Goal: Information Seeking & Learning: Learn about a topic

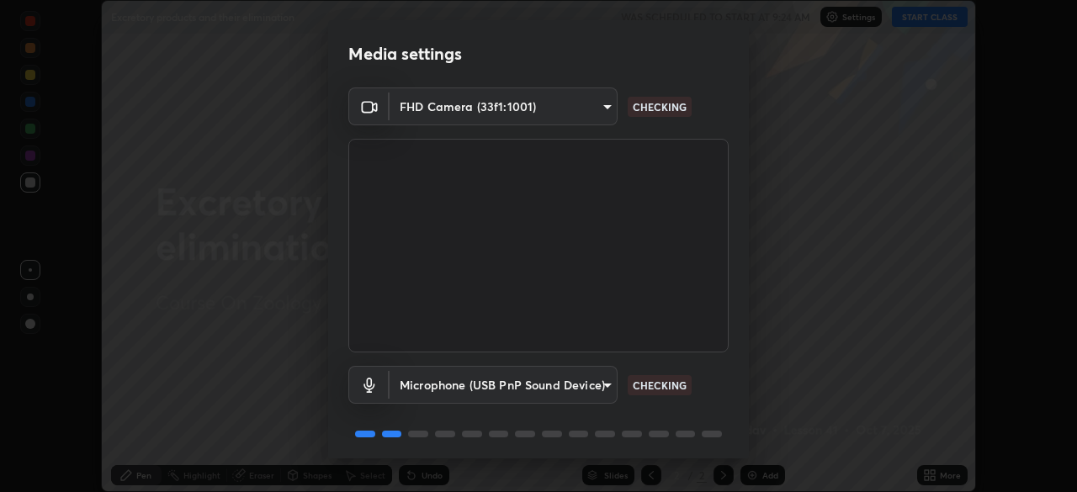
scroll to position [60, 0]
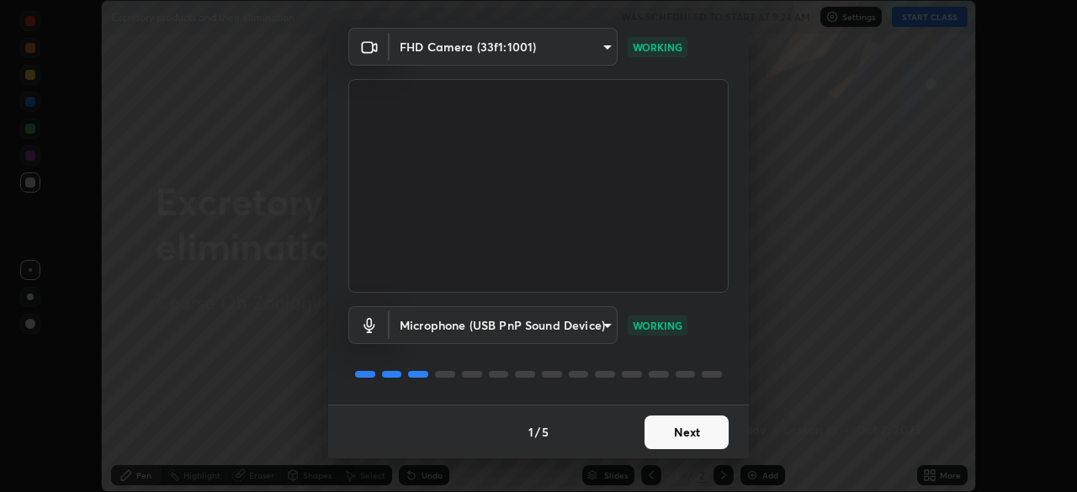
click at [689, 433] on button "Next" at bounding box center [687, 433] width 84 height 34
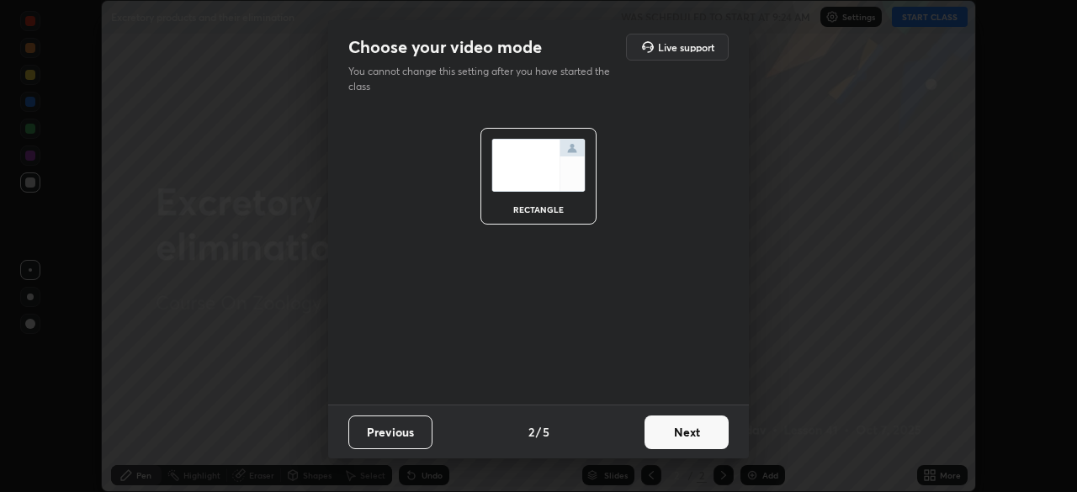
click at [695, 434] on button "Next" at bounding box center [687, 433] width 84 height 34
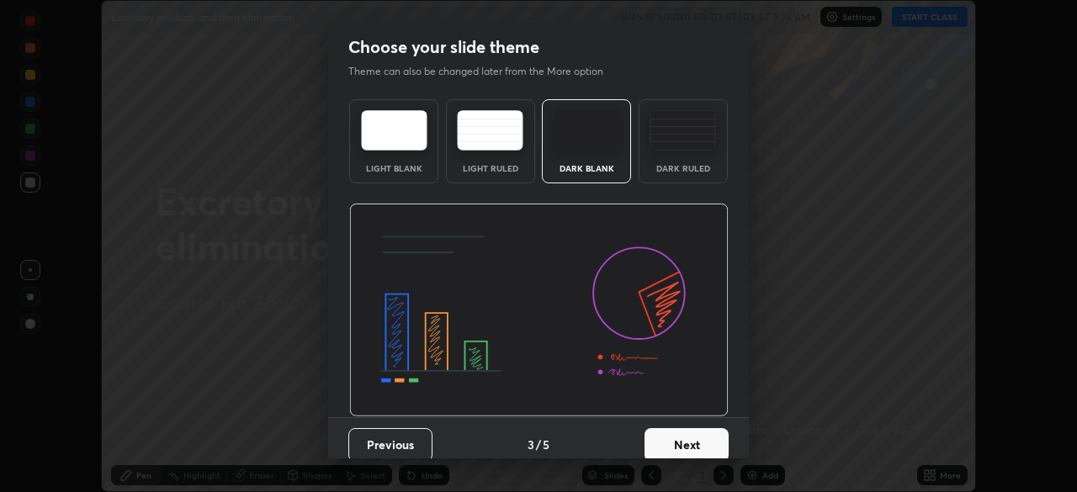
click at [709, 438] on button "Next" at bounding box center [687, 445] width 84 height 34
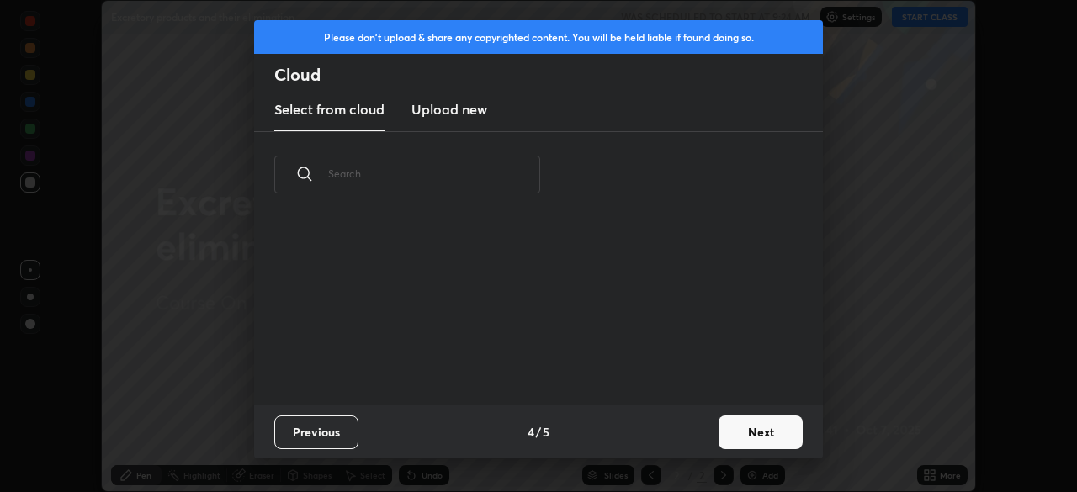
click at [747, 432] on button "Next" at bounding box center [761, 433] width 84 height 34
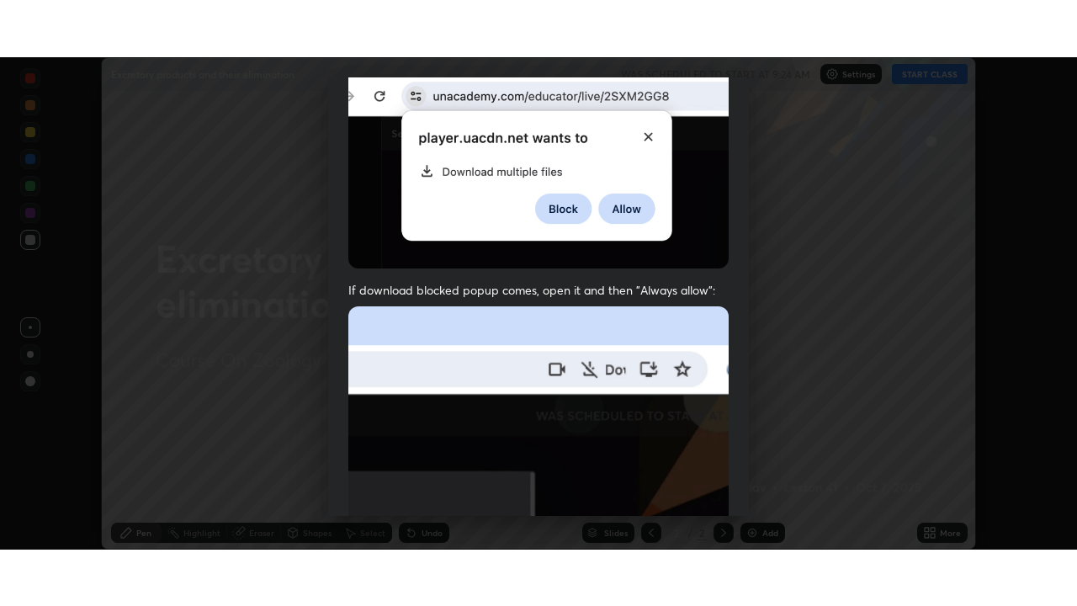
scroll to position [403, 0]
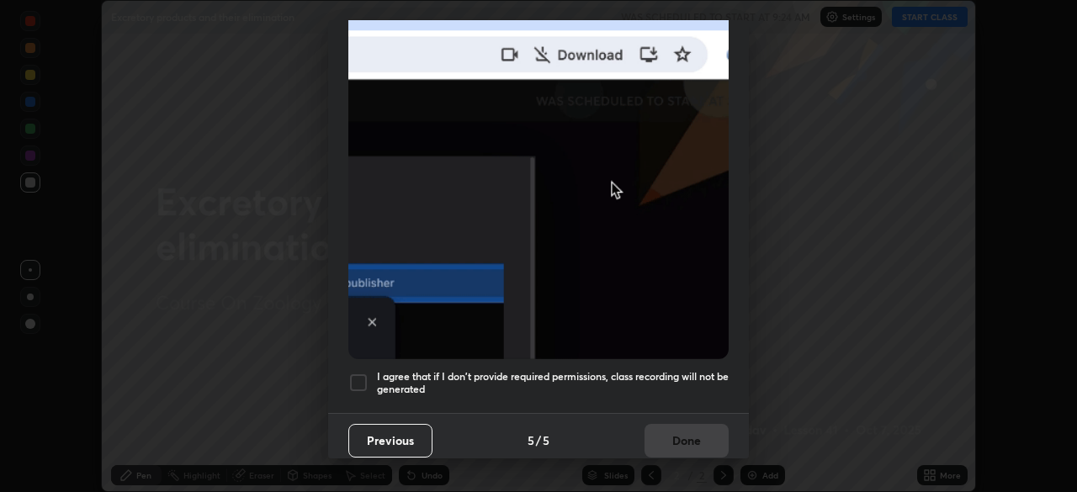
click at [355, 373] on div at bounding box center [358, 383] width 20 height 20
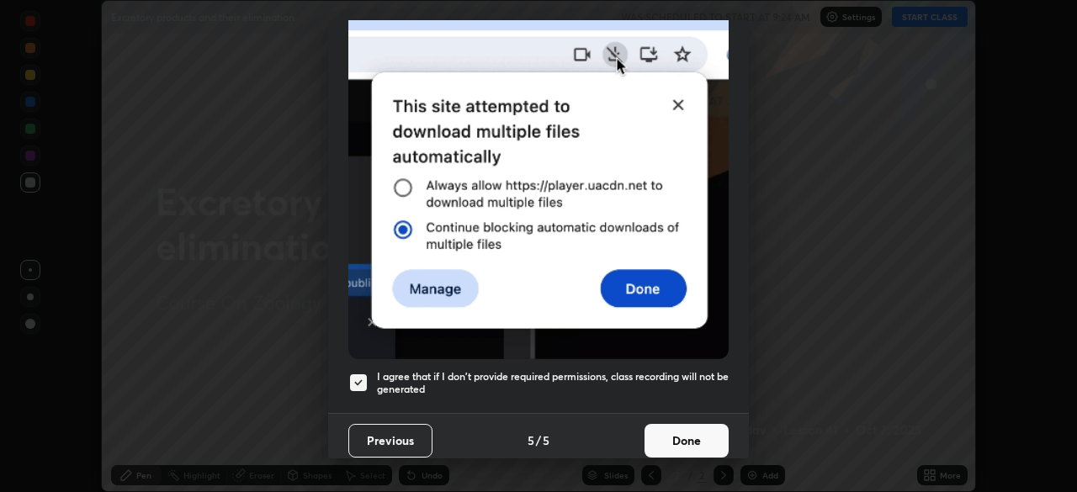
click at [682, 434] on button "Done" at bounding box center [687, 441] width 84 height 34
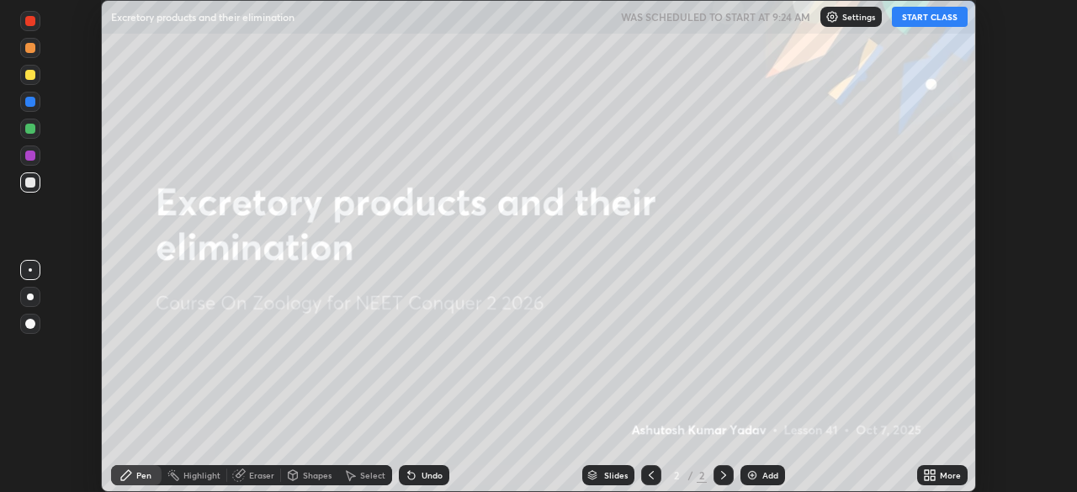
click at [766, 477] on div "Add" at bounding box center [770, 475] width 16 height 8
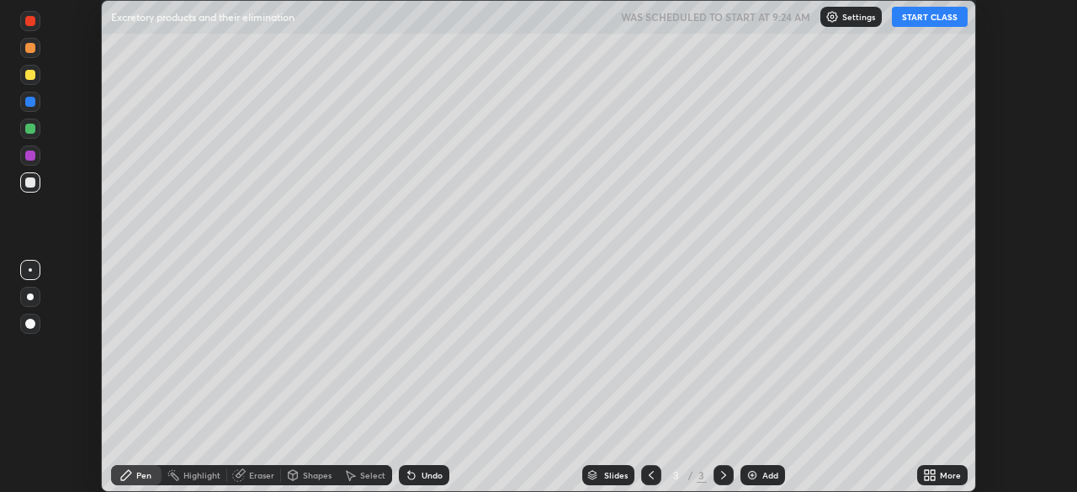
click at [932, 474] on icon at bounding box center [933, 472] width 4 height 4
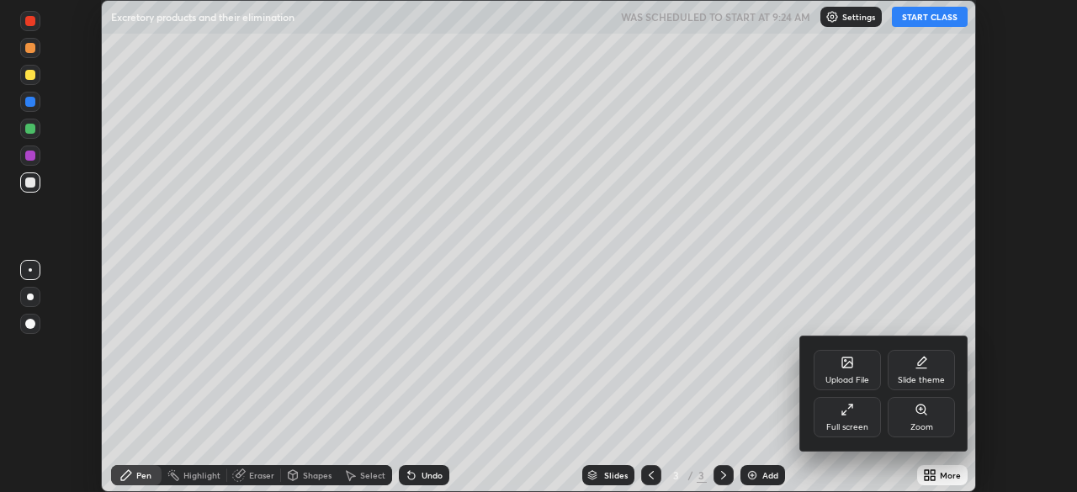
click at [871, 417] on div "Full screen" at bounding box center [847, 417] width 67 height 40
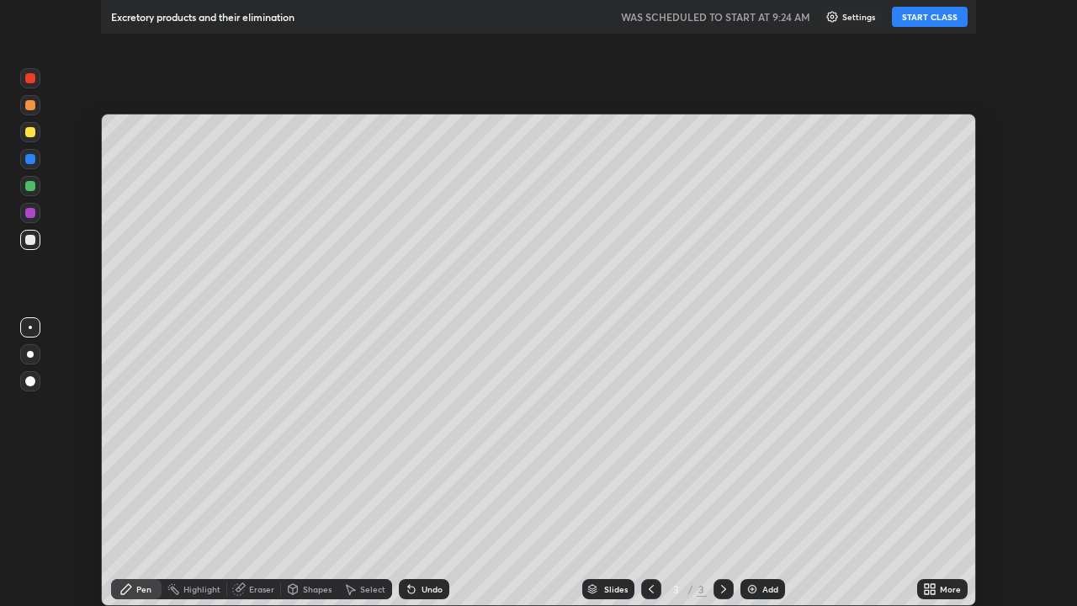
scroll to position [606, 1077]
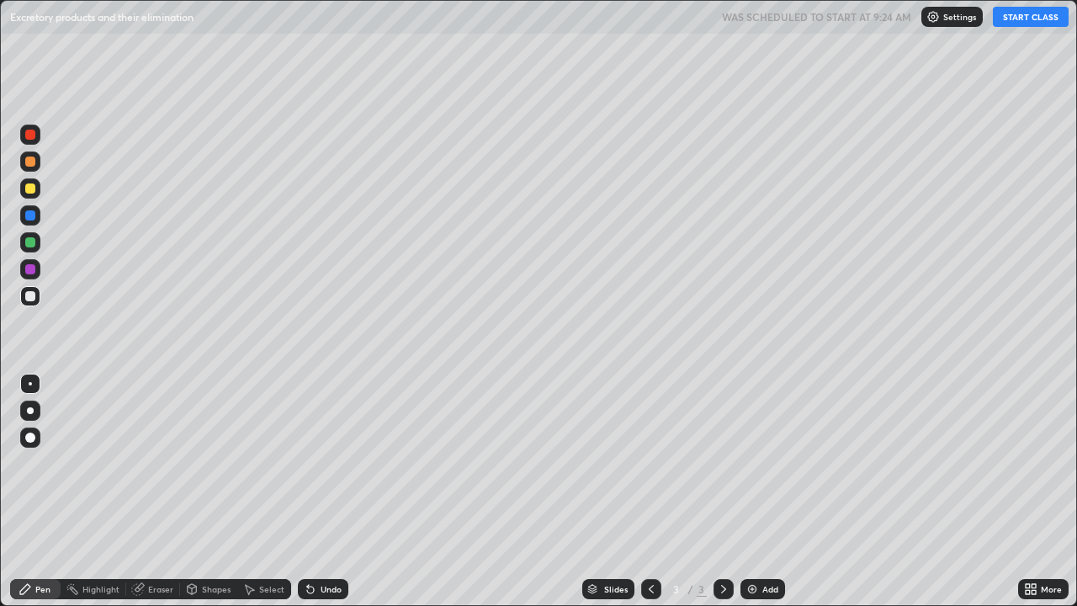
click at [1028, 11] on button "START CLASS" at bounding box center [1031, 17] width 76 height 20
click at [30, 189] on div at bounding box center [30, 188] width 10 height 10
click at [30, 411] on div at bounding box center [30, 410] width 7 height 7
click at [31, 299] on div at bounding box center [30, 296] width 10 height 10
click at [31, 412] on div at bounding box center [30, 410] width 7 height 7
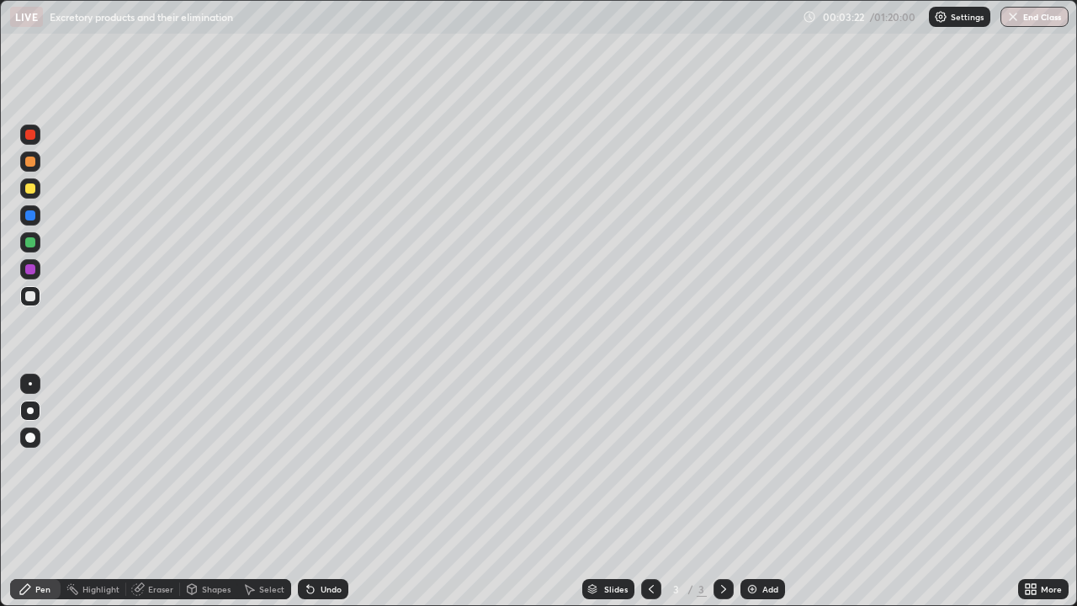
click at [151, 491] on div "Eraser" at bounding box center [160, 589] width 25 height 8
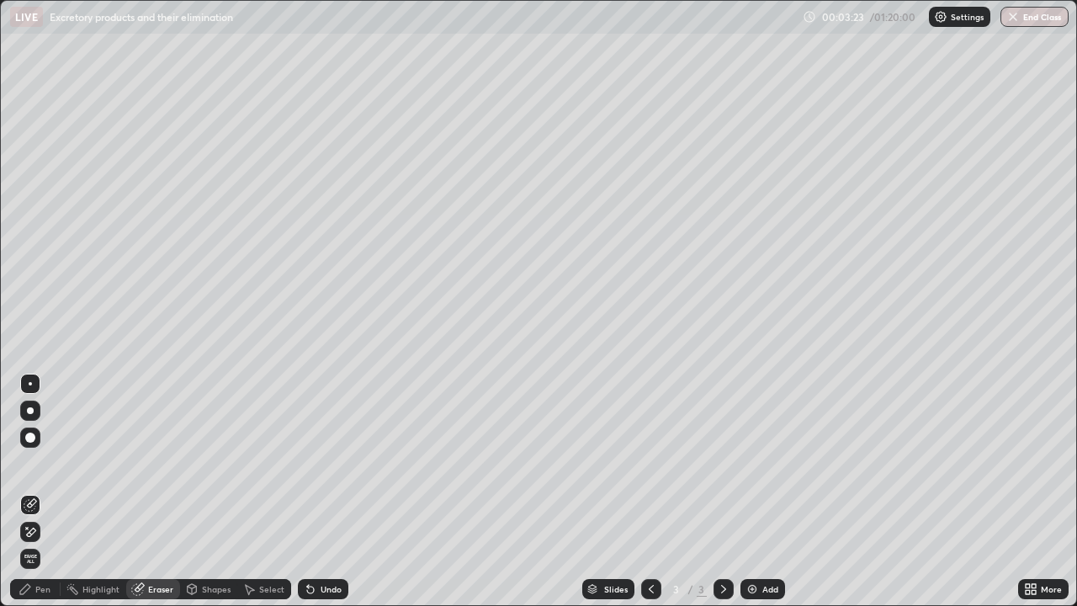
click at [34, 491] on div at bounding box center [30, 505] width 20 height 20
click at [35, 491] on div "Pen" at bounding box center [35, 589] width 50 height 20
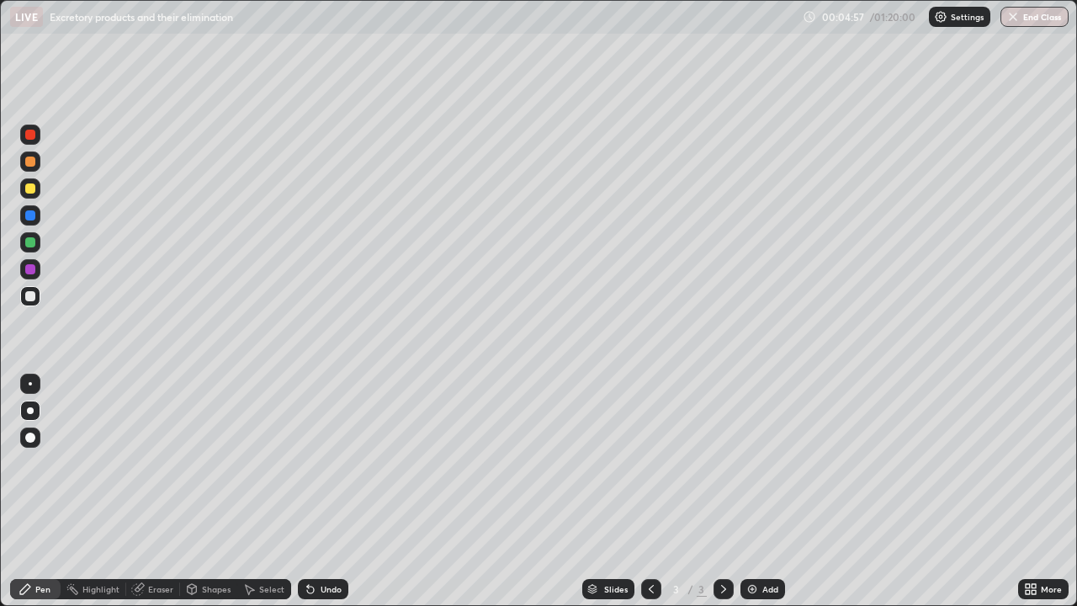
click at [32, 299] on div at bounding box center [30, 296] width 10 height 10
click at [756, 491] on img at bounding box center [752, 588] width 13 height 13
click at [31, 193] on div at bounding box center [30, 188] width 10 height 10
click at [29, 164] on div at bounding box center [30, 162] width 10 height 10
click at [212, 491] on div "Shapes" at bounding box center [208, 589] width 57 height 20
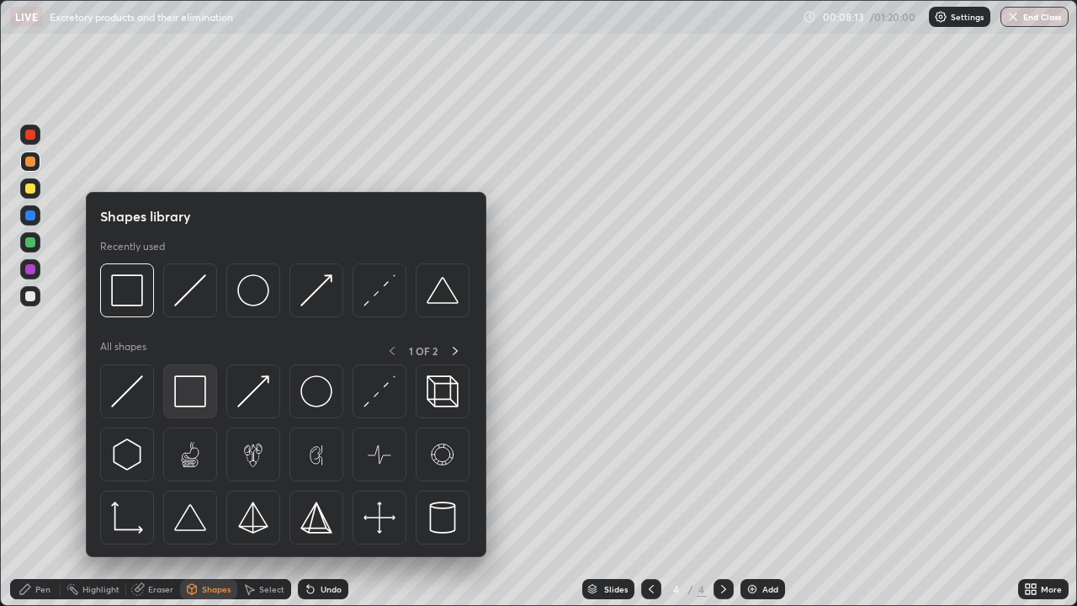
click at [189, 395] on img at bounding box center [190, 391] width 32 height 32
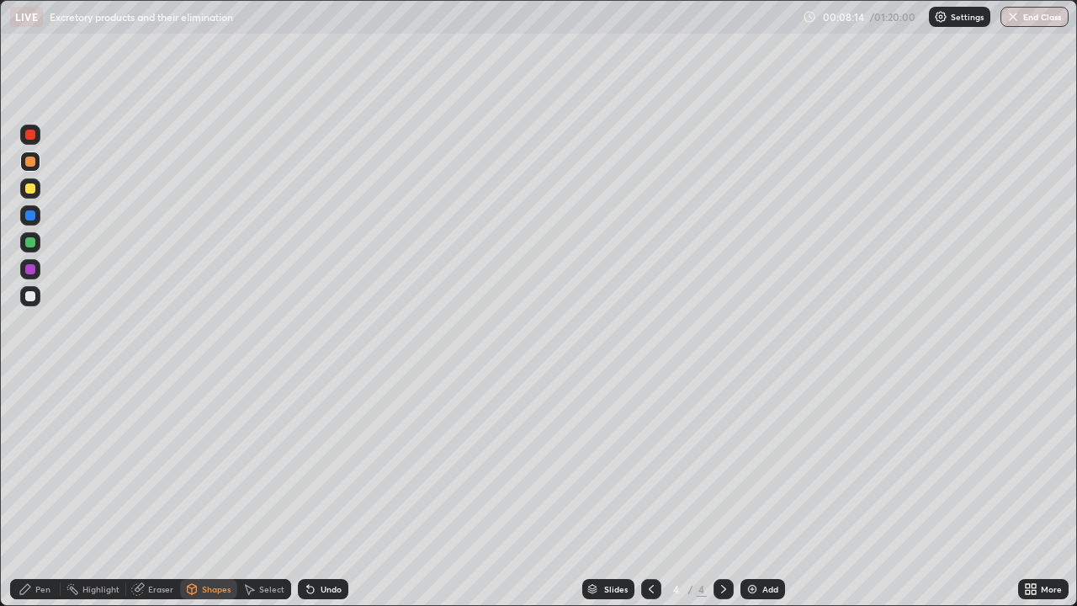
click at [31, 296] on div at bounding box center [30, 296] width 10 height 10
click at [29, 187] on div at bounding box center [30, 188] width 10 height 10
click at [39, 491] on div "Pen" at bounding box center [42, 589] width 15 height 8
click at [26, 165] on div at bounding box center [30, 162] width 10 height 10
click at [29, 419] on div at bounding box center [30, 411] width 20 height 20
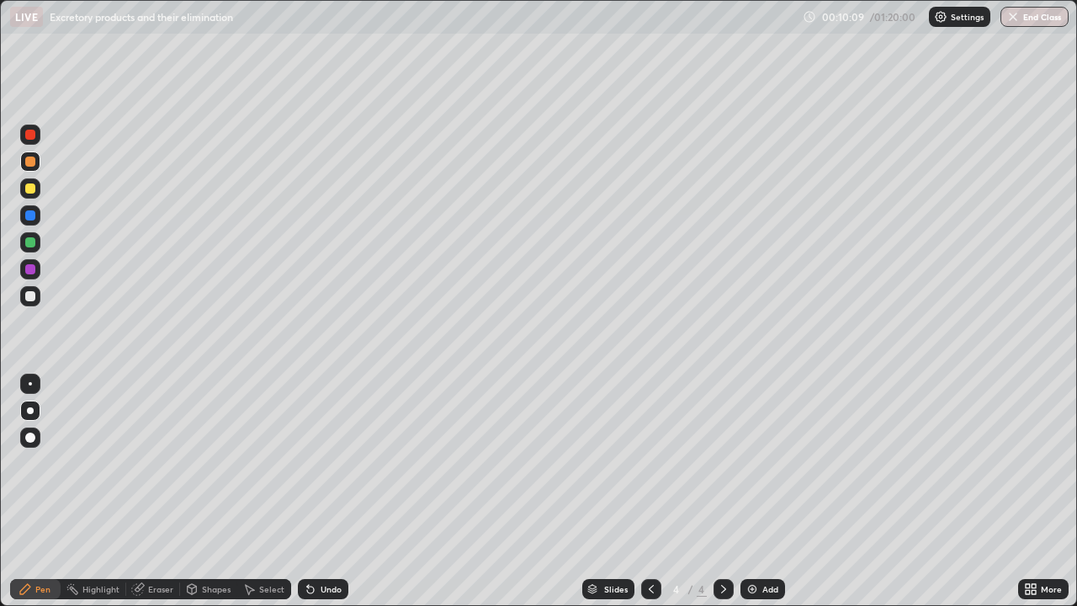
click at [212, 491] on div "Shapes" at bounding box center [216, 589] width 29 height 8
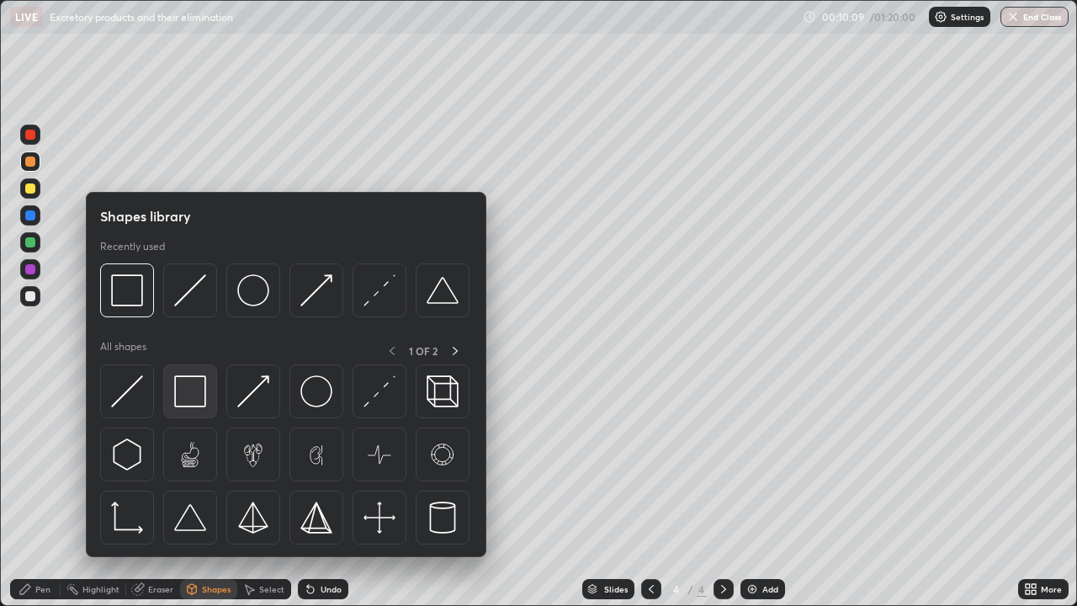
click at [201, 391] on img at bounding box center [190, 391] width 32 height 32
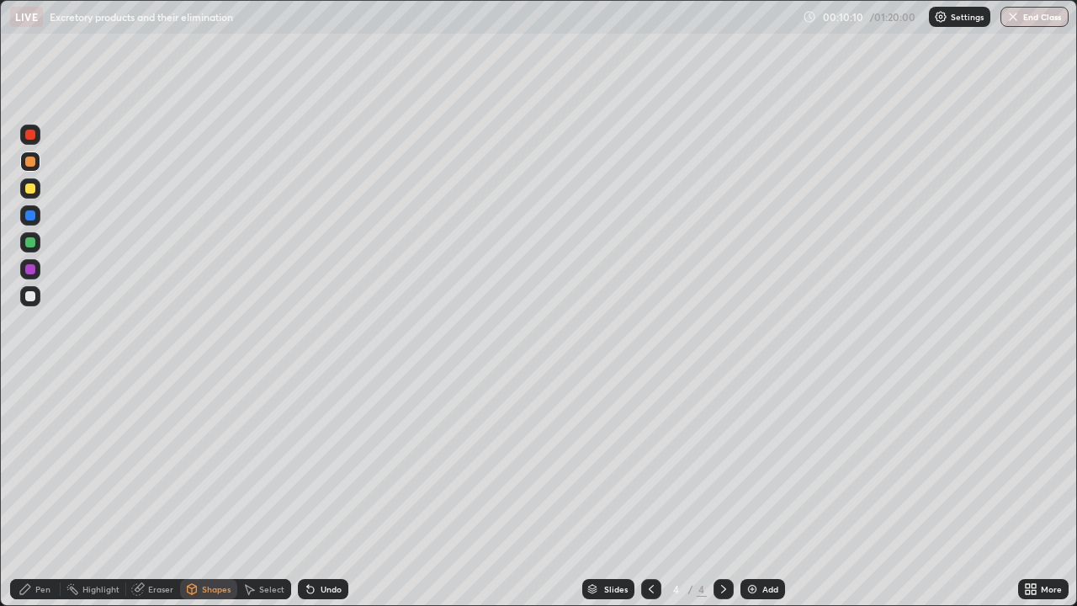
click at [29, 292] on div at bounding box center [30, 296] width 10 height 10
click at [32, 194] on div at bounding box center [30, 188] width 20 height 20
click at [43, 491] on div "Pen" at bounding box center [42, 589] width 15 height 8
click at [27, 293] on div at bounding box center [30, 296] width 10 height 10
click at [215, 491] on div "Shapes" at bounding box center [216, 589] width 29 height 8
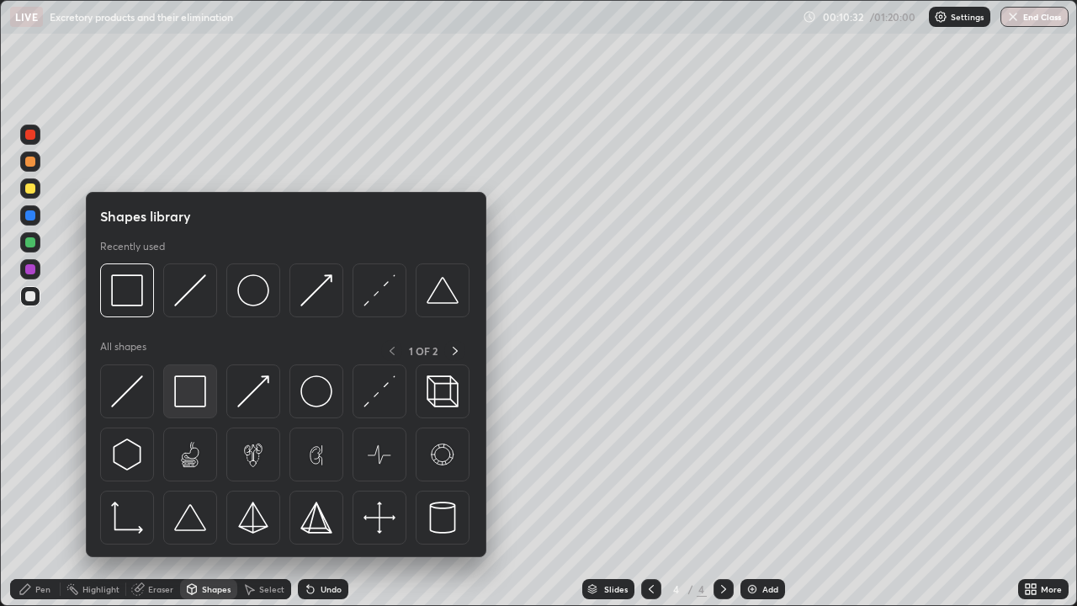
click at [199, 391] on img at bounding box center [190, 391] width 32 height 32
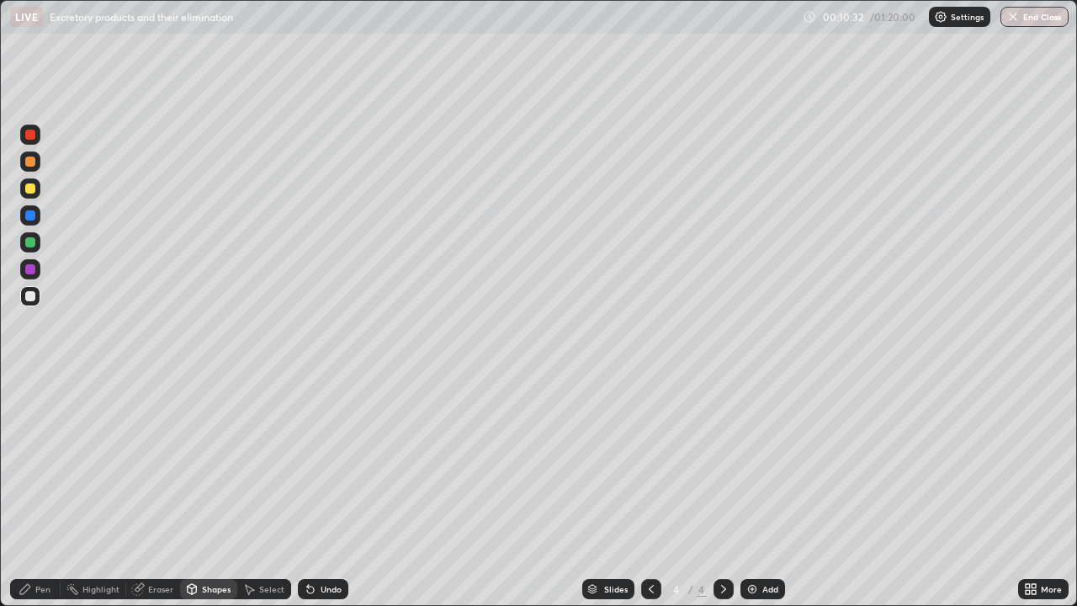
click at [32, 187] on div at bounding box center [30, 188] width 10 height 10
click at [30, 162] on div at bounding box center [30, 162] width 10 height 10
click at [313, 491] on icon at bounding box center [310, 588] width 13 height 13
click at [45, 491] on div "Pen" at bounding box center [42, 589] width 15 height 8
click at [33, 270] on div at bounding box center [30, 269] width 10 height 10
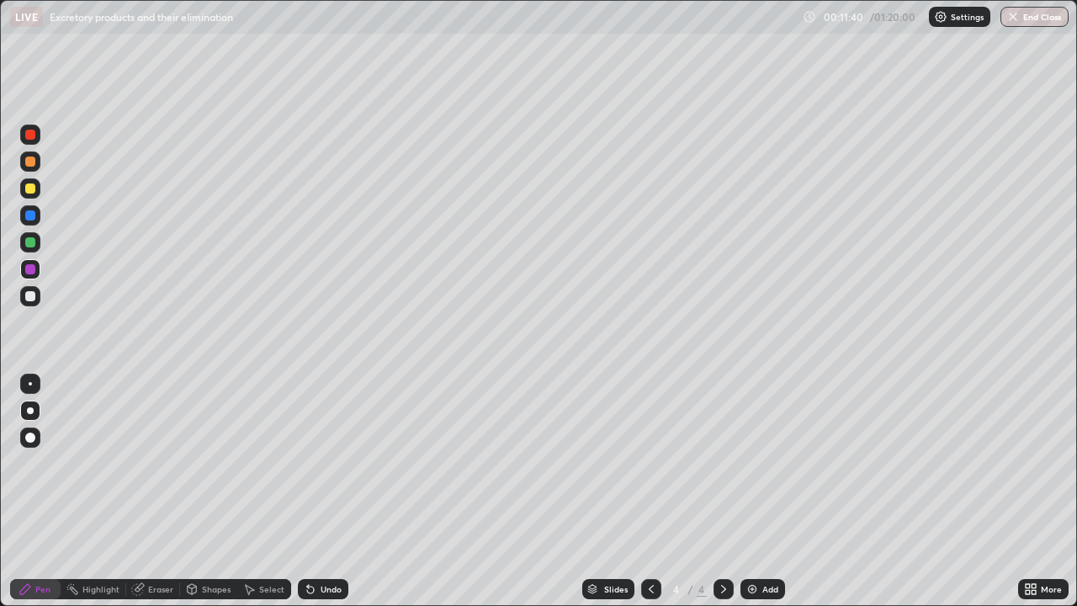
click at [26, 305] on div at bounding box center [30, 296] width 20 height 20
click at [45, 491] on div "Pen" at bounding box center [42, 589] width 15 height 8
click at [203, 491] on div "Shapes" at bounding box center [208, 589] width 57 height 20
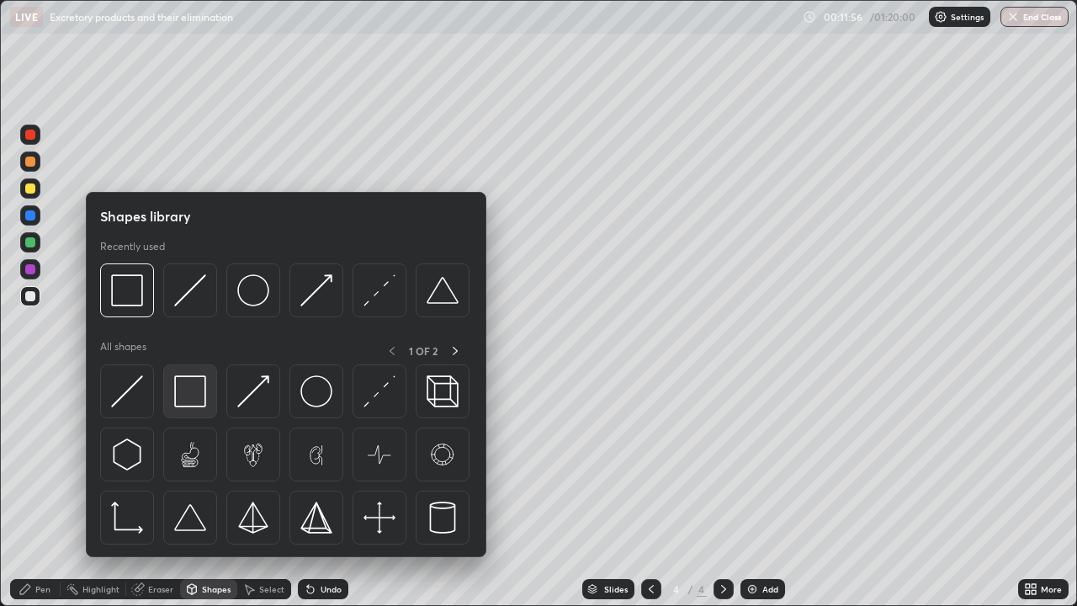
click at [191, 376] on img at bounding box center [190, 391] width 32 height 32
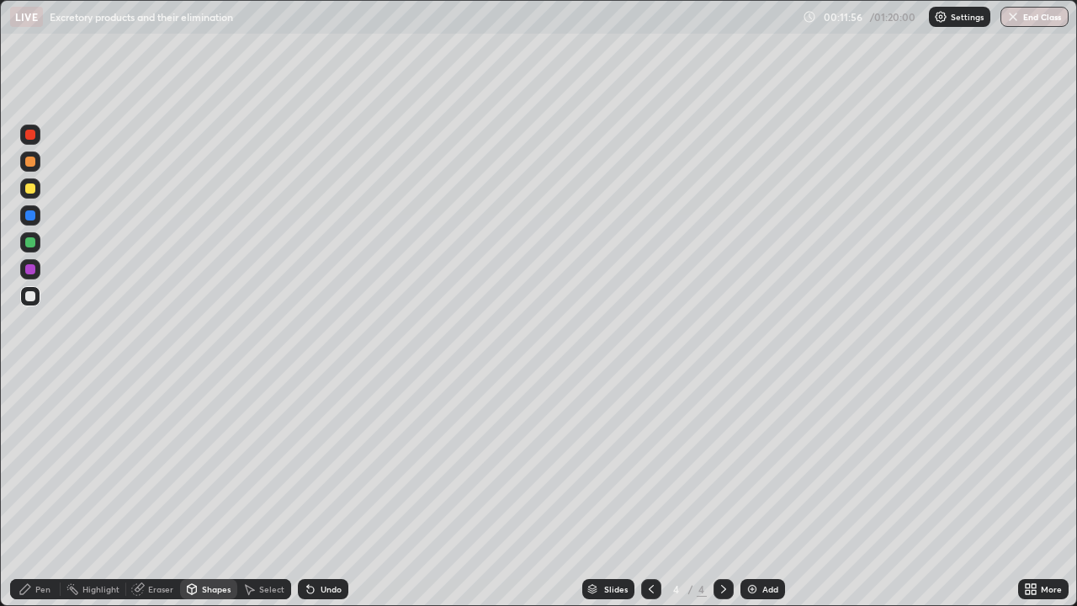
click at [31, 191] on div at bounding box center [30, 188] width 10 height 10
click at [24, 299] on div at bounding box center [30, 296] width 20 height 20
click at [35, 491] on div "Pen" at bounding box center [35, 589] width 50 height 20
click at [214, 491] on div "Shapes" at bounding box center [216, 589] width 29 height 8
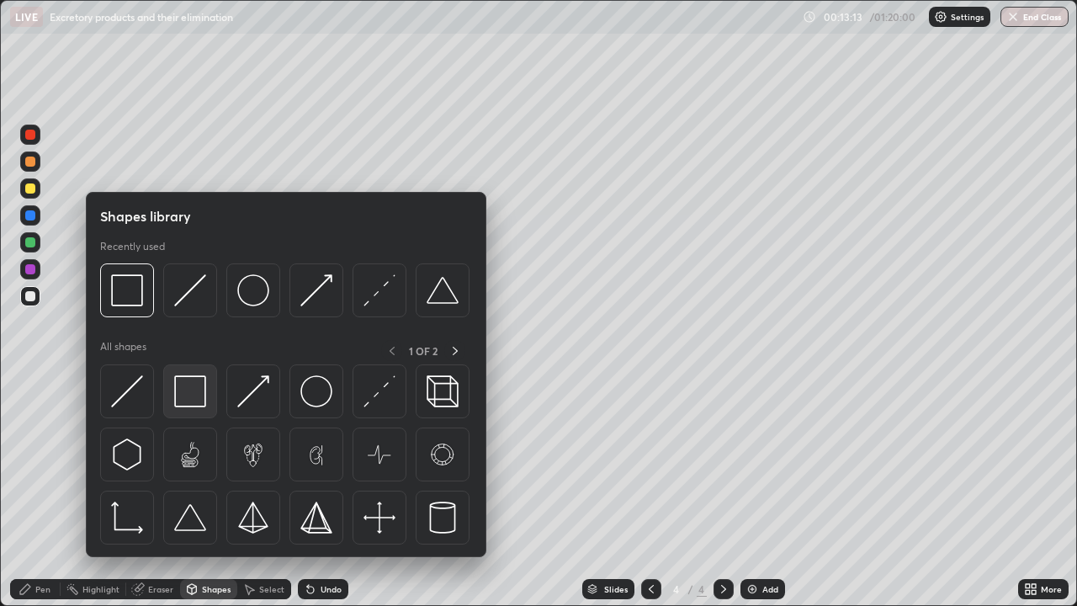
click at [198, 392] on img at bounding box center [190, 391] width 32 height 32
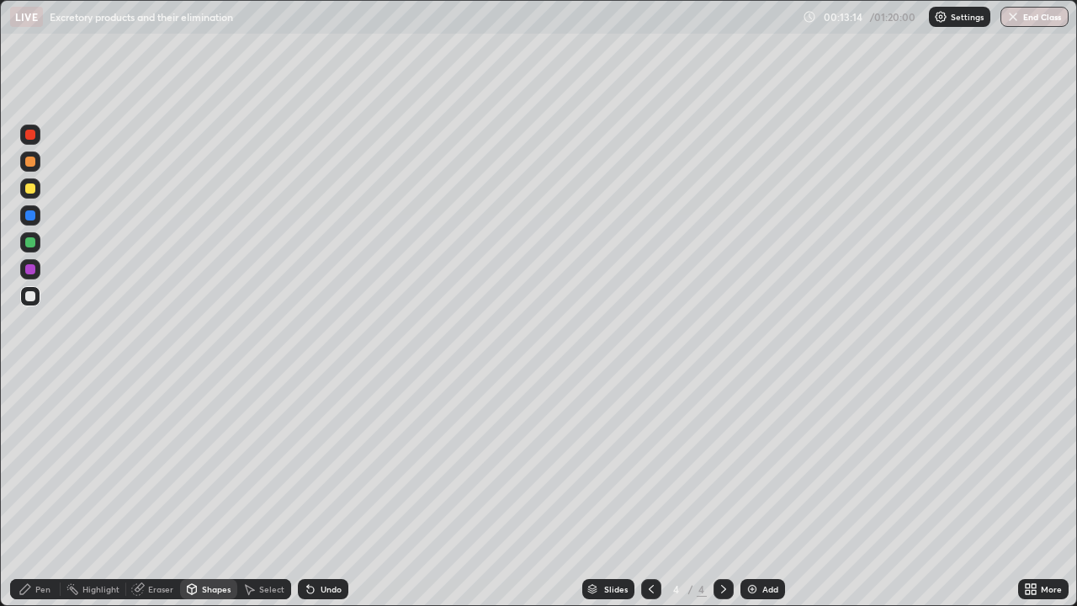
click at [34, 183] on div at bounding box center [30, 188] width 10 height 10
click at [29, 303] on div at bounding box center [30, 296] width 20 height 20
click at [40, 491] on div "Pen" at bounding box center [42, 589] width 15 height 8
click at [31, 296] on div at bounding box center [30, 296] width 10 height 10
click at [29, 296] on div at bounding box center [30, 296] width 10 height 10
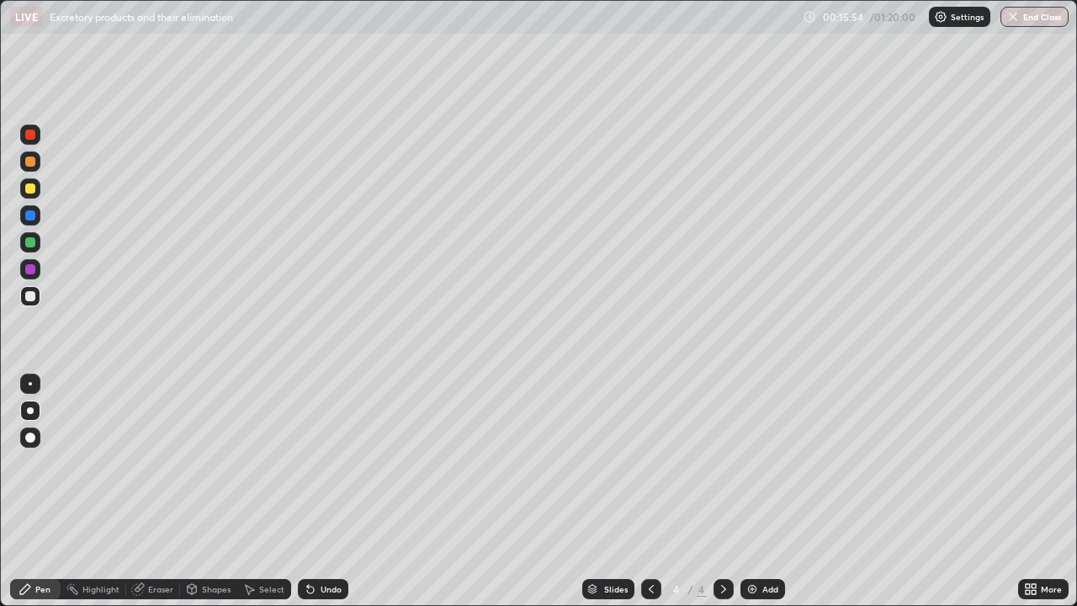
click at [38, 491] on div "Pen" at bounding box center [42, 589] width 15 height 8
click at [337, 491] on div "Undo" at bounding box center [331, 589] width 21 height 8
click at [329, 491] on div "Undo" at bounding box center [331, 589] width 21 height 8
click at [216, 491] on div "Shapes" at bounding box center [216, 589] width 29 height 8
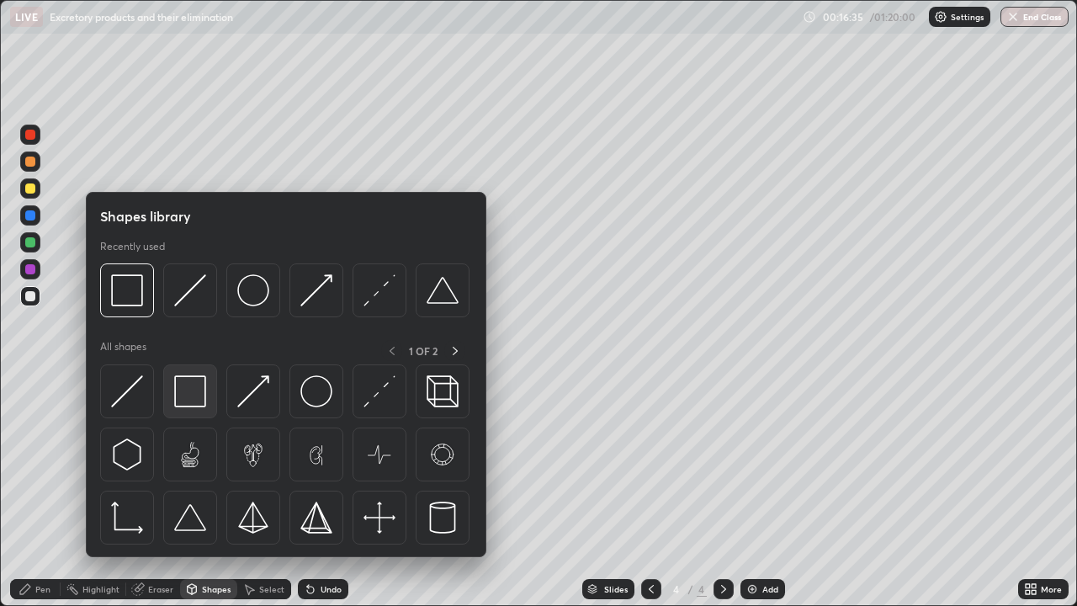
click at [204, 389] on img at bounding box center [190, 391] width 32 height 32
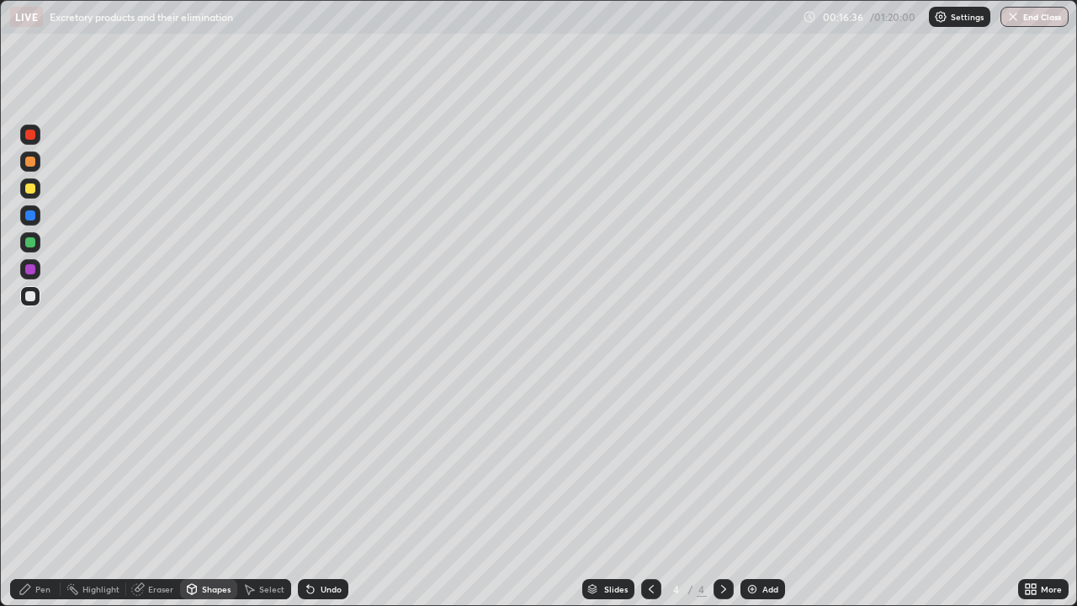
click at [30, 189] on div at bounding box center [30, 188] width 10 height 10
click at [199, 491] on div "Shapes" at bounding box center [208, 589] width 57 height 20
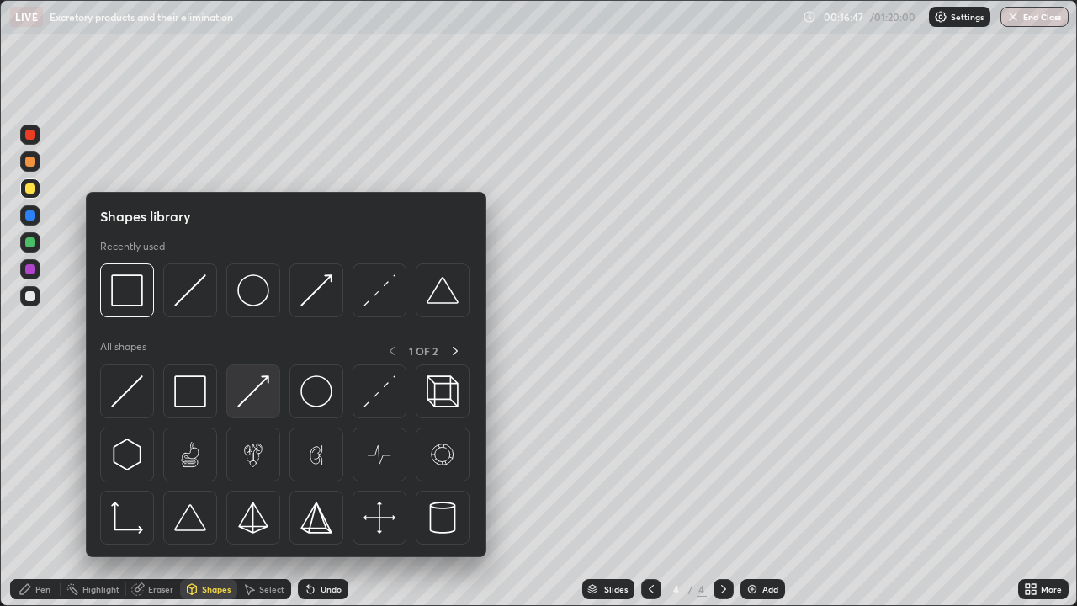
click at [255, 396] on img at bounding box center [253, 391] width 32 height 32
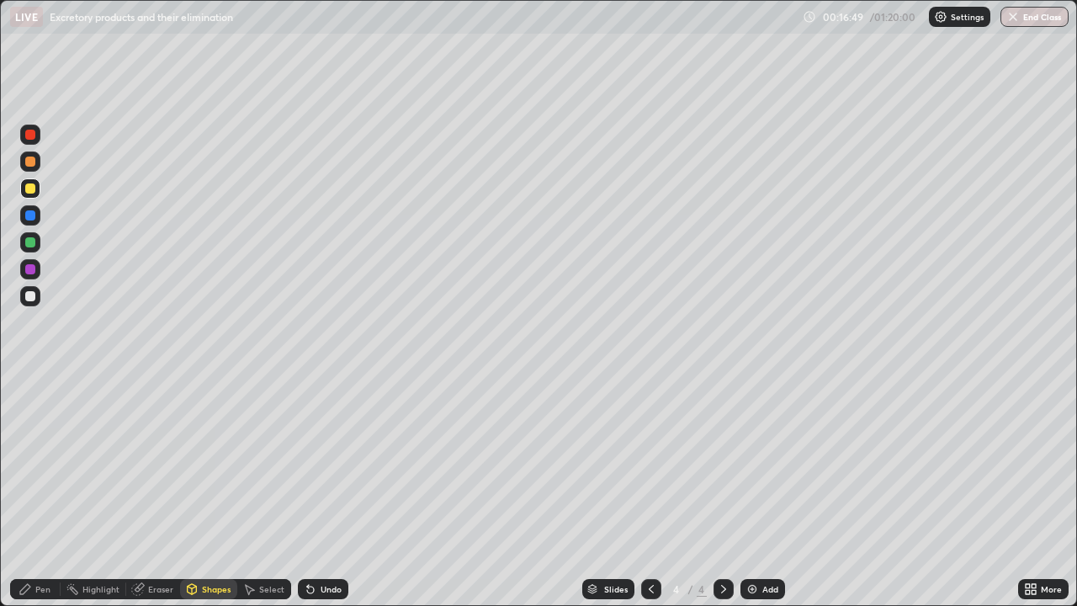
click at [30, 165] on div at bounding box center [30, 162] width 10 height 10
click at [32, 270] on div at bounding box center [30, 269] width 10 height 10
click at [766, 491] on div "Add" at bounding box center [770, 589] width 16 height 8
click at [40, 192] on div at bounding box center [30, 188] width 20 height 20
click at [43, 491] on div "Pen" at bounding box center [42, 589] width 15 height 8
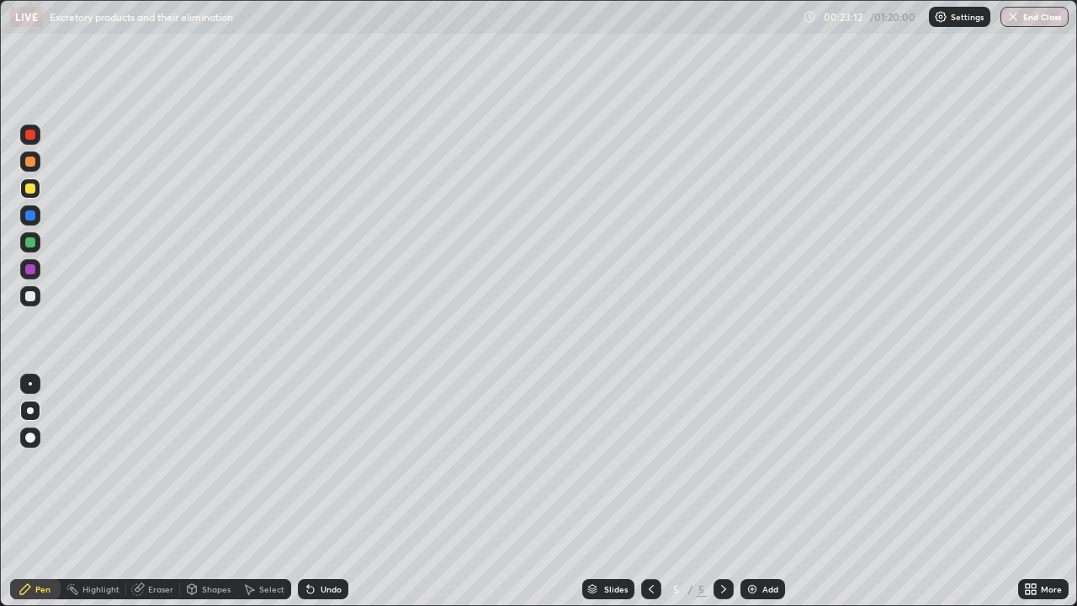
click at [32, 300] on div at bounding box center [30, 296] width 10 height 10
click at [162, 491] on div "Eraser" at bounding box center [160, 589] width 25 height 8
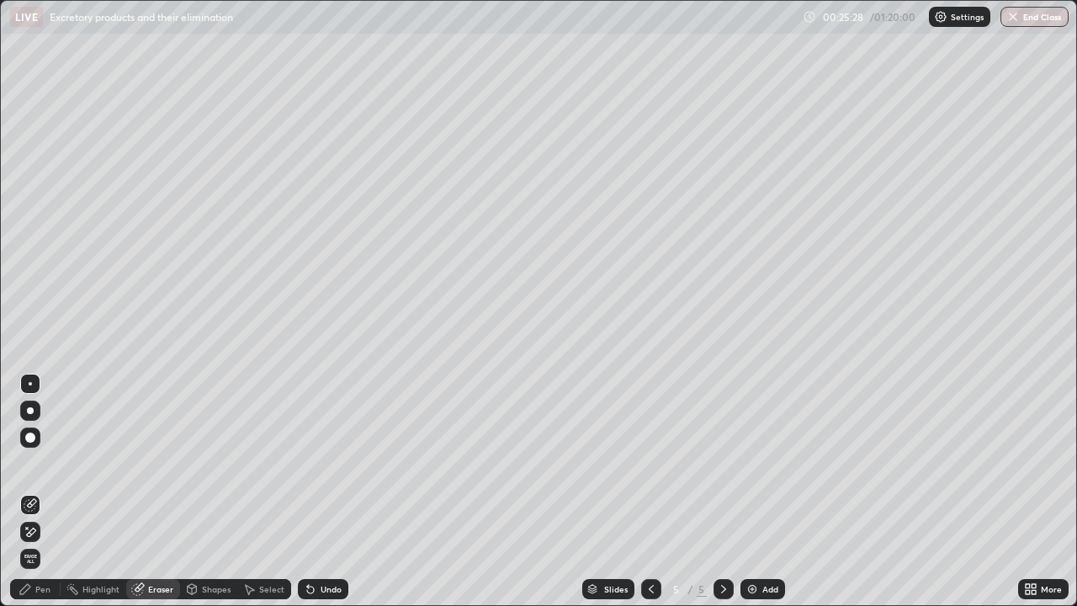
click at [27, 491] on icon at bounding box center [27, 528] width 2 height 2
click at [41, 491] on div "Pen" at bounding box center [35, 589] width 50 height 20
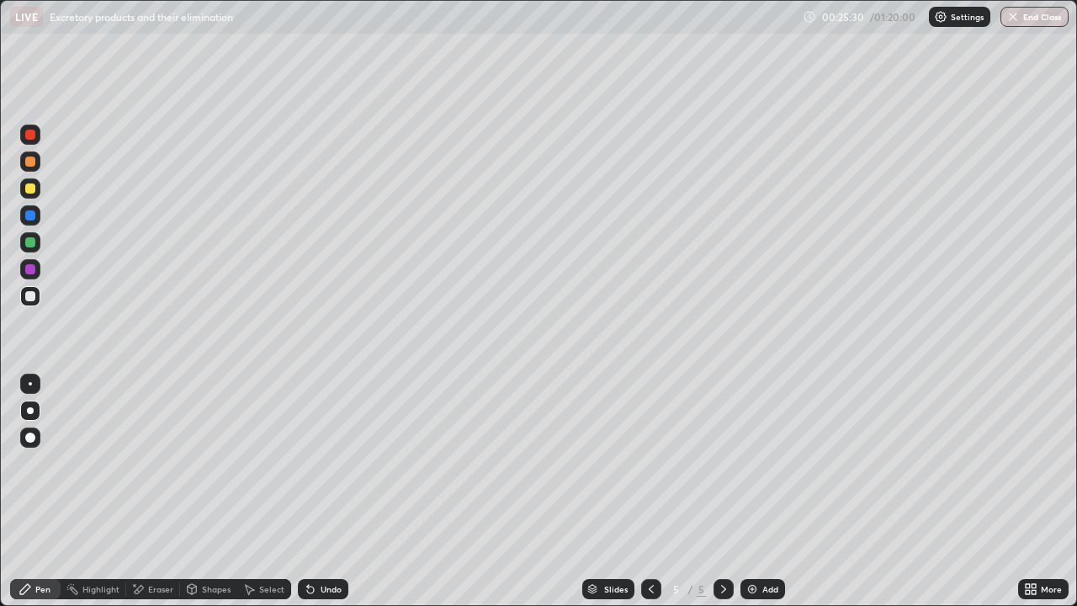
click at [29, 299] on div at bounding box center [30, 296] width 10 height 10
click at [212, 491] on div "Shapes" at bounding box center [208, 589] width 57 height 20
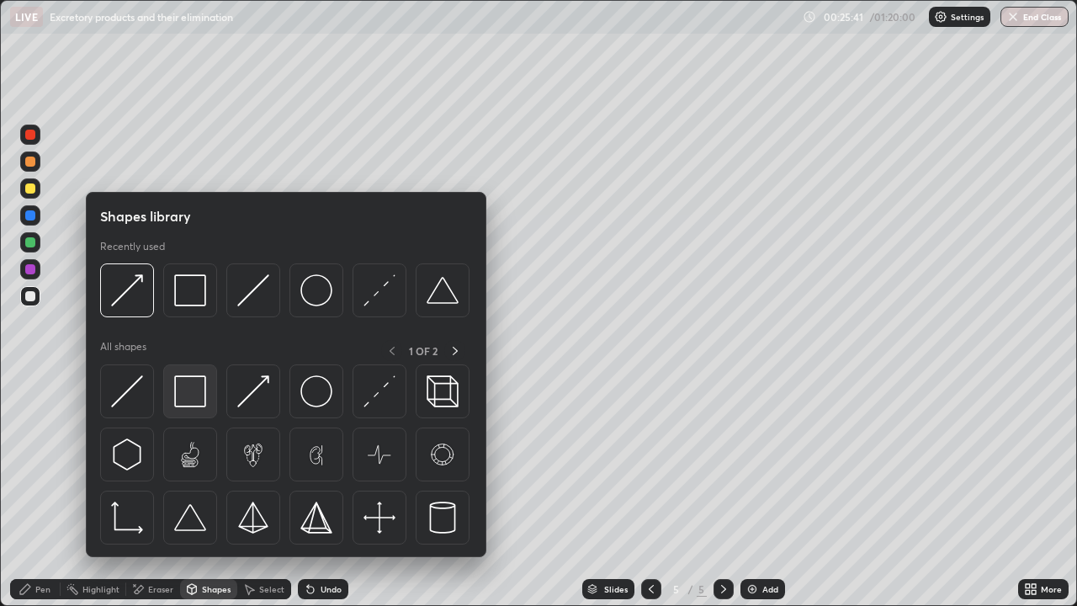
click at [193, 392] on img at bounding box center [190, 391] width 32 height 32
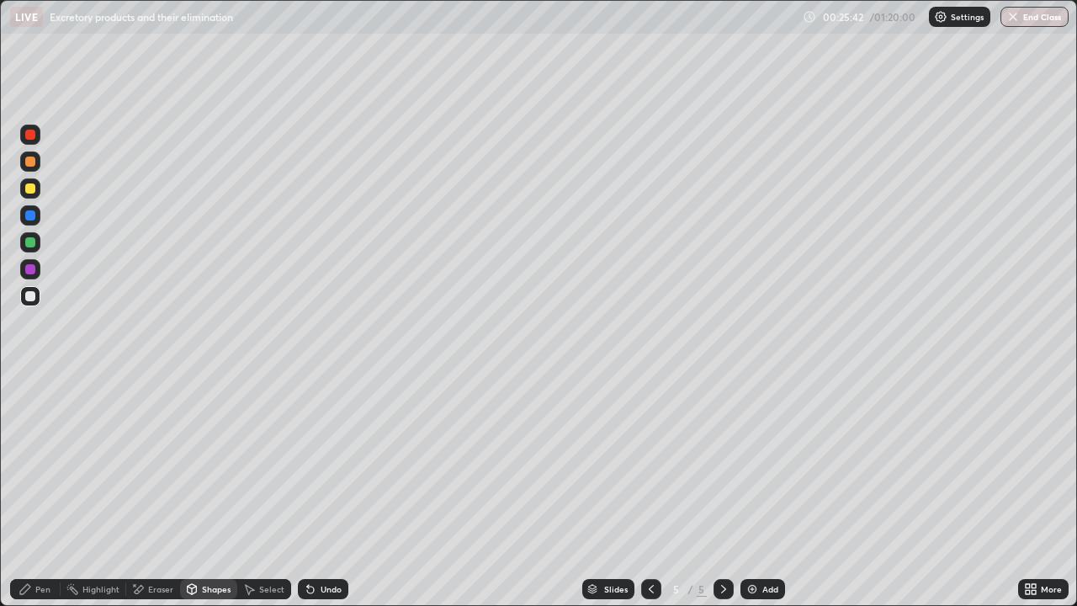
click at [34, 192] on div at bounding box center [30, 188] width 10 height 10
click at [219, 491] on div "Shapes" at bounding box center [208, 589] width 57 height 20
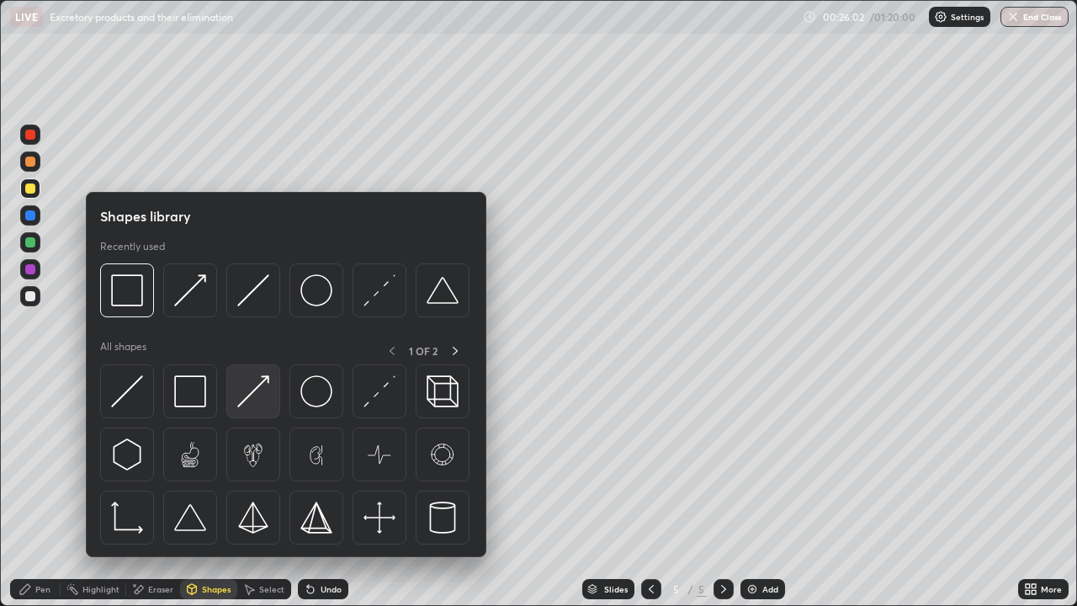
click at [258, 401] on img at bounding box center [253, 391] width 32 height 32
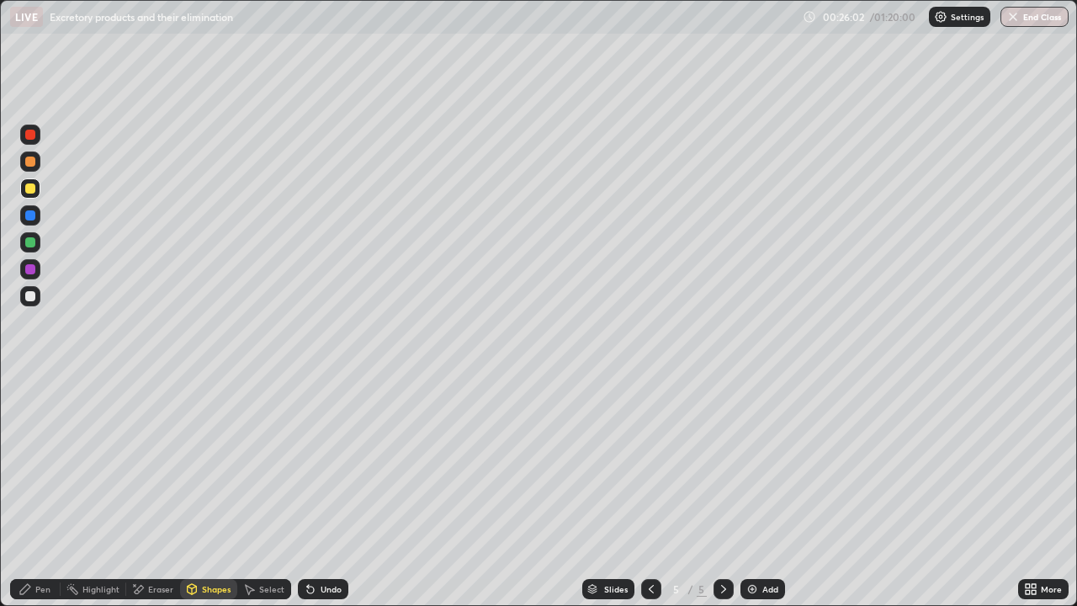
click at [30, 270] on div at bounding box center [30, 269] width 10 height 10
click at [29, 297] on div at bounding box center [30, 296] width 10 height 10
click at [35, 491] on div "Pen" at bounding box center [35, 589] width 50 height 20
click at [27, 189] on div at bounding box center [30, 188] width 10 height 10
click at [39, 214] on div at bounding box center [30, 215] width 20 height 20
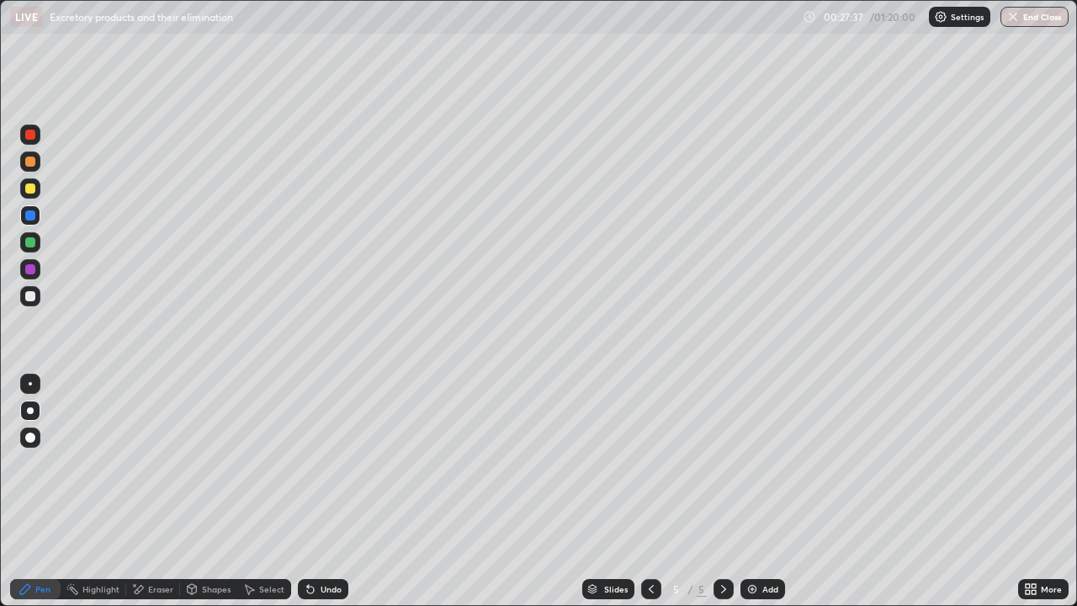
click at [32, 189] on div at bounding box center [30, 188] width 10 height 10
click at [762, 491] on div "Add" at bounding box center [770, 589] width 16 height 8
click at [30, 300] on div at bounding box center [30, 296] width 10 height 10
click at [210, 491] on div "Shapes" at bounding box center [216, 589] width 29 height 8
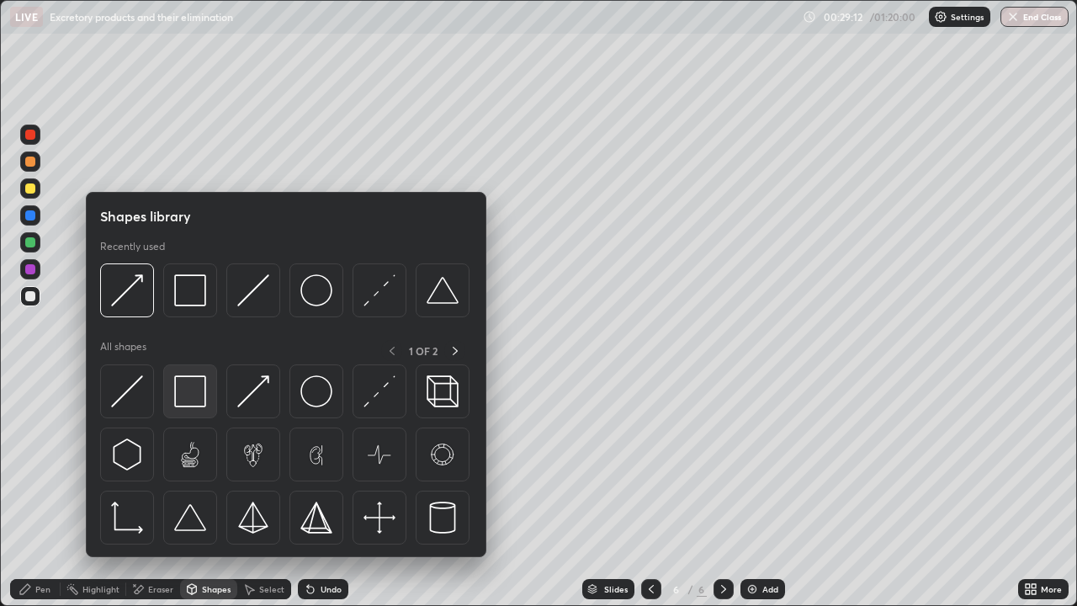
click at [199, 390] on img at bounding box center [190, 391] width 32 height 32
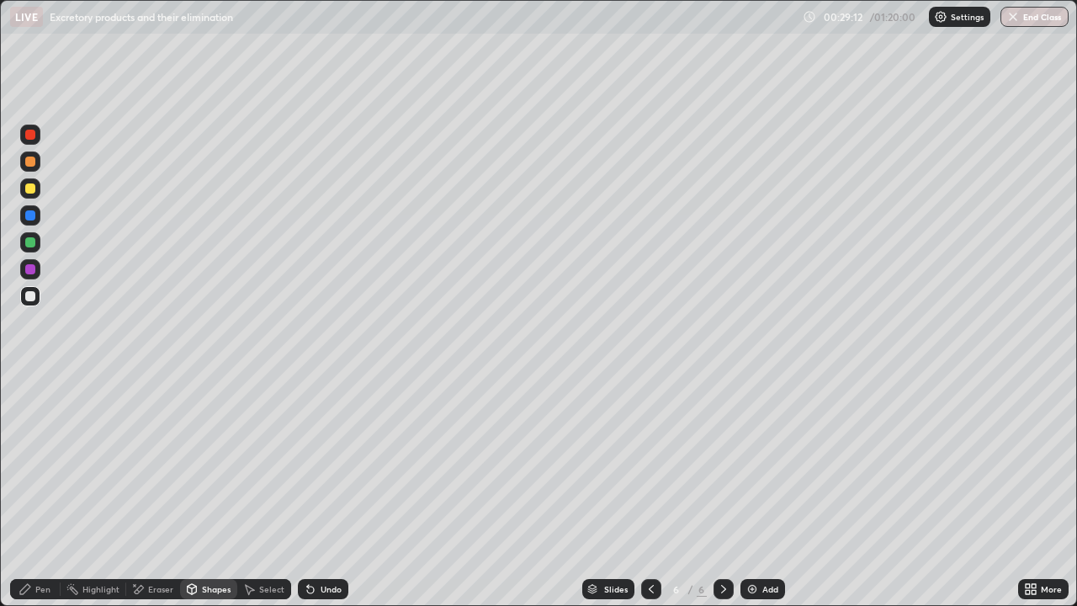
click at [34, 184] on div at bounding box center [30, 188] width 10 height 10
click at [35, 491] on div "Pen" at bounding box center [35, 589] width 50 height 20
click at [29, 168] on div at bounding box center [30, 161] width 20 height 20
click at [30, 297] on div at bounding box center [30, 296] width 10 height 10
click at [31, 491] on div "Pen" at bounding box center [35, 589] width 50 height 20
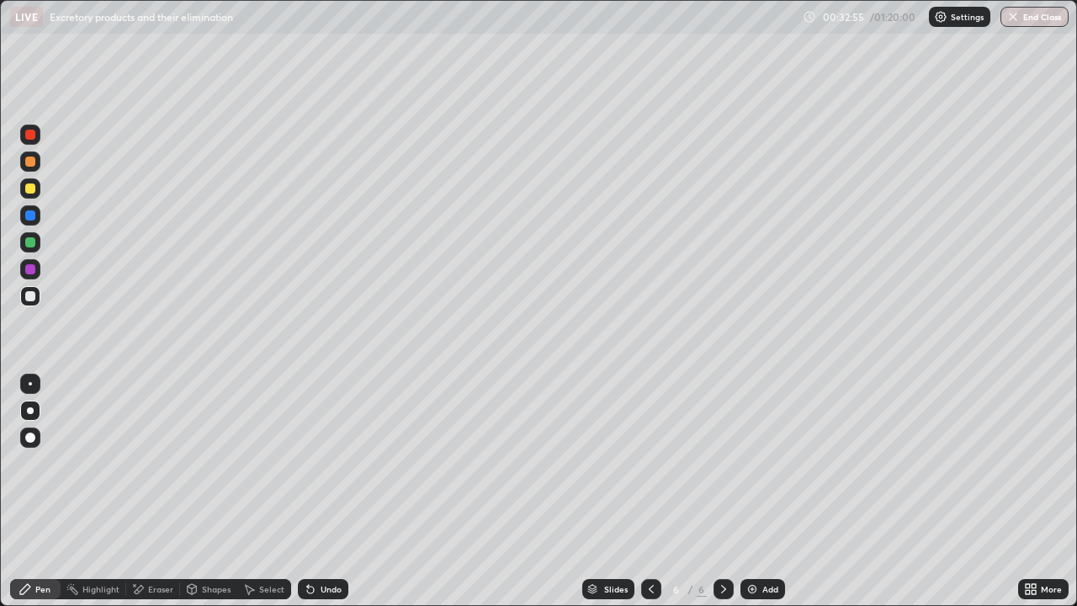
click at [33, 189] on div at bounding box center [30, 188] width 10 height 10
click at [35, 296] on div at bounding box center [30, 296] width 10 height 10
click at [210, 491] on div "Shapes" at bounding box center [216, 589] width 29 height 8
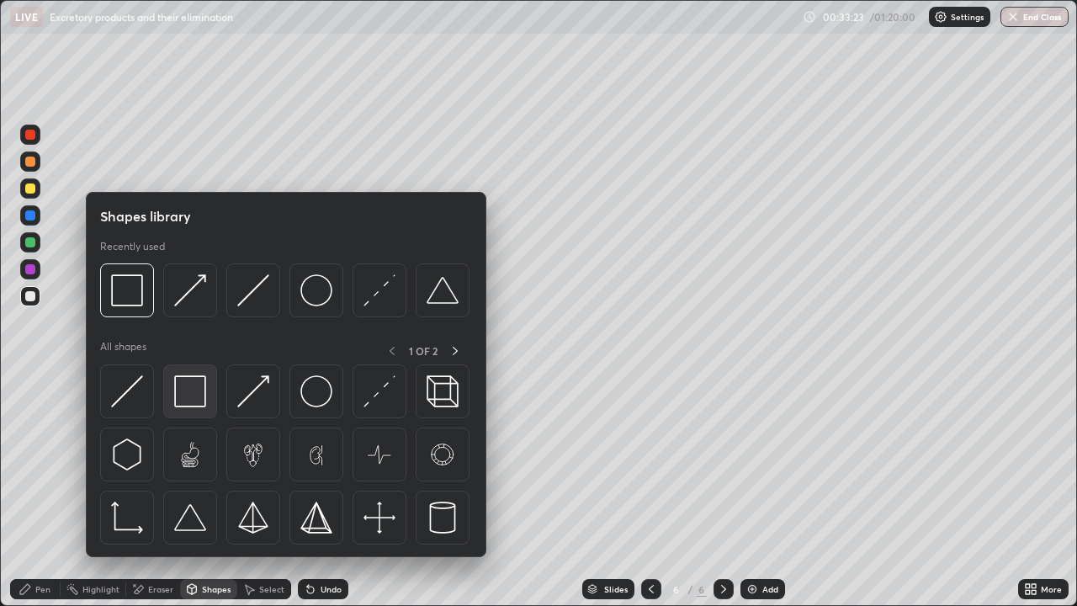
click at [197, 401] on img at bounding box center [190, 391] width 32 height 32
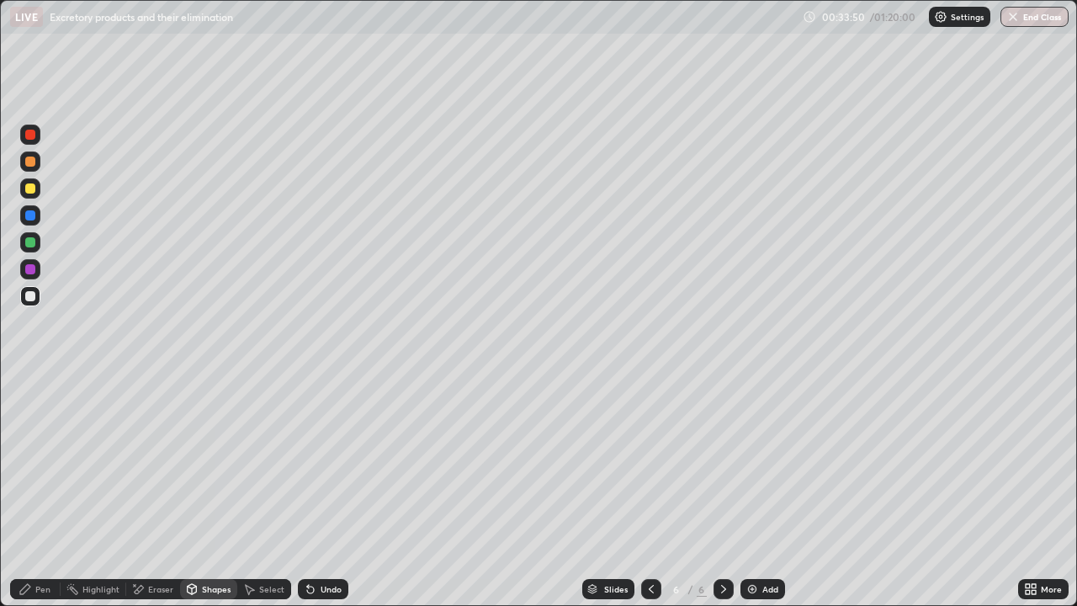
click at [33, 303] on div at bounding box center [30, 296] width 20 height 20
click at [43, 491] on div "Pen" at bounding box center [42, 589] width 15 height 8
click at [32, 192] on div at bounding box center [30, 188] width 10 height 10
click at [213, 491] on div "Shapes" at bounding box center [216, 589] width 29 height 8
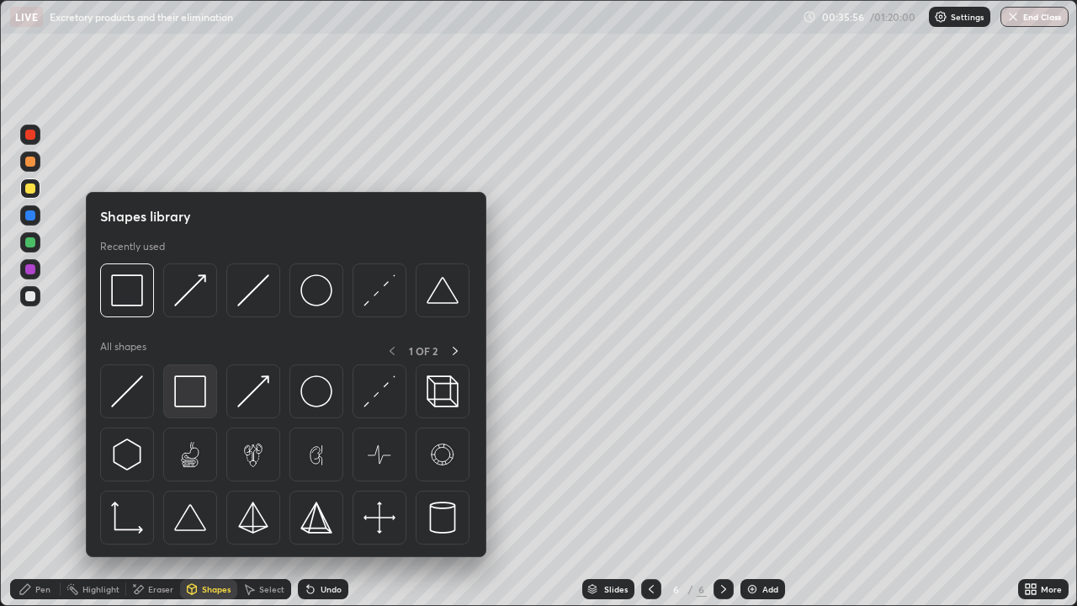
click at [198, 390] on img at bounding box center [190, 391] width 32 height 32
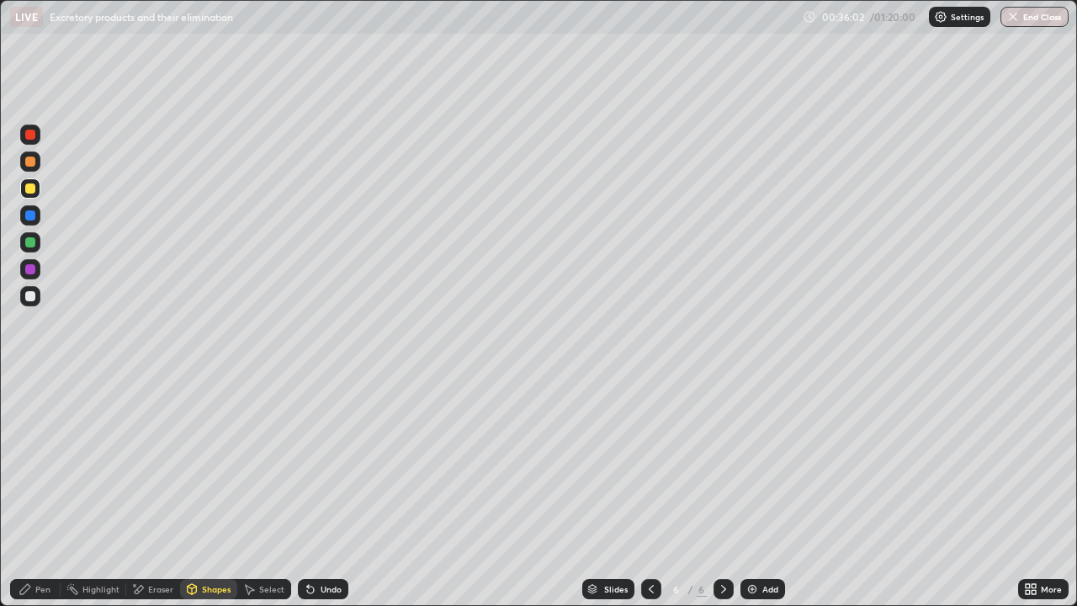
click at [48, 491] on div "Pen" at bounding box center [35, 589] width 50 height 20
click at [30, 170] on div at bounding box center [30, 161] width 20 height 20
click at [767, 491] on div "Add" at bounding box center [770, 589] width 16 height 8
click at [32, 197] on div at bounding box center [30, 188] width 20 height 20
click at [205, 491] on div "Shapes" at bounding box center [216, 589] width 29 height 8
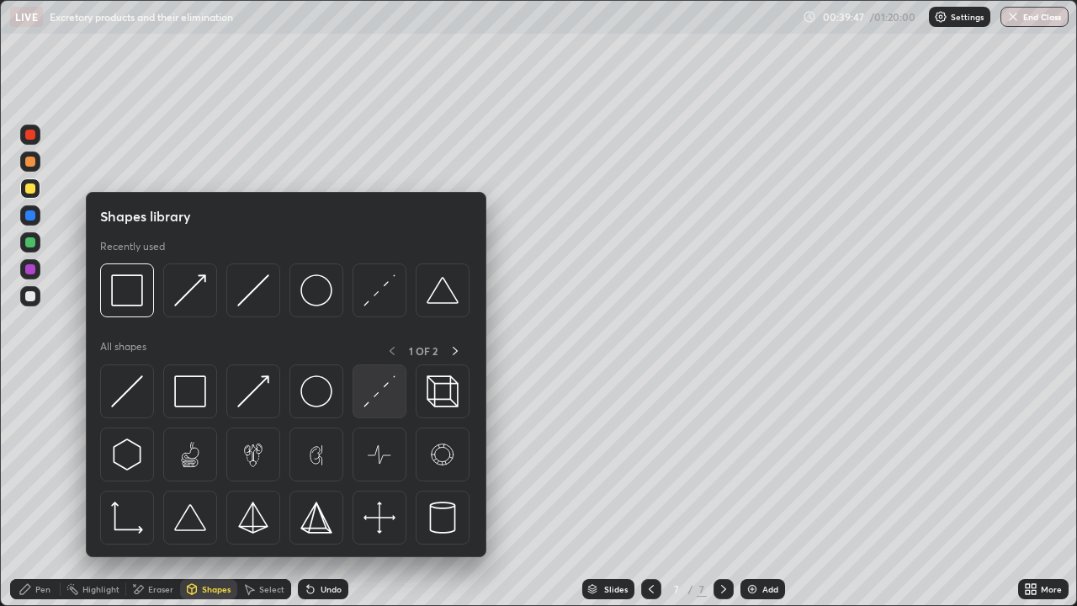
click at [377, 390] on img at bounding box center [380, 391] width 32 height 32
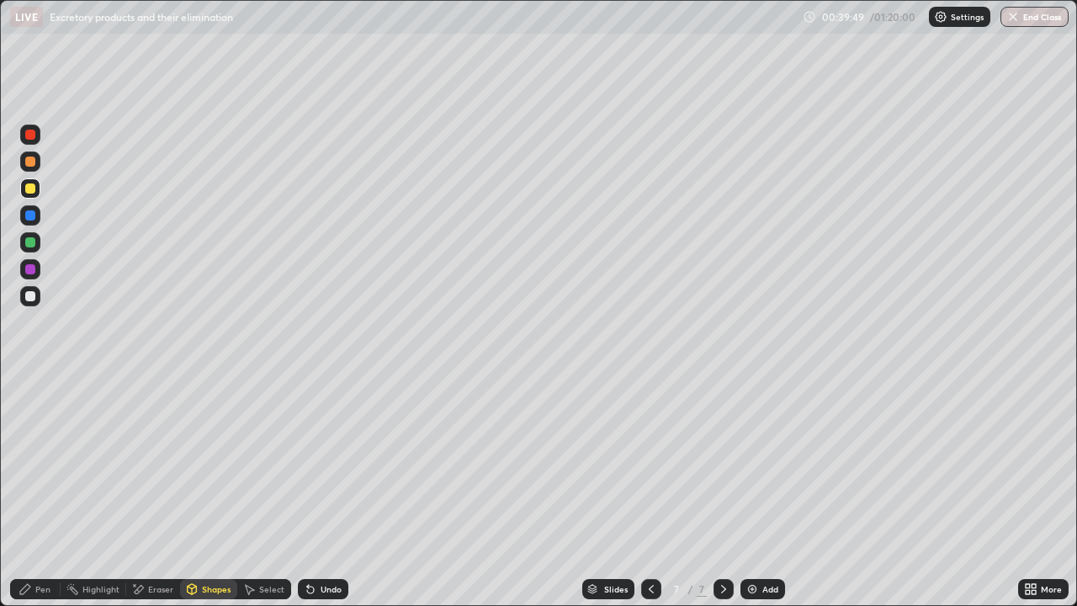
click at [35, 297] on div at bounding box center [30, 296] width 10 height 10
click at [49, 491] on div "Pen" at bounding box center [42, 589] width 15 height 8
click at [37, 298] on div at bounding box center [30, 296] width 20 height 20
click at [209, 491] on div "Shapes" at bounding box center [216, 589] width 29 height 8
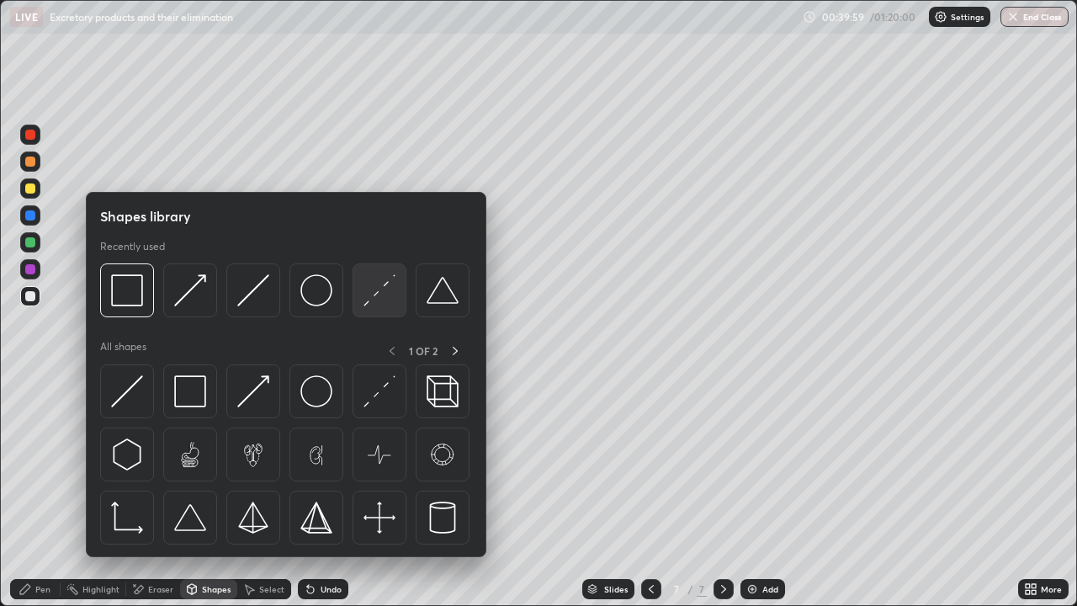
click at [381, 300] on img at bounding box center [380, 290] width 32 height 32
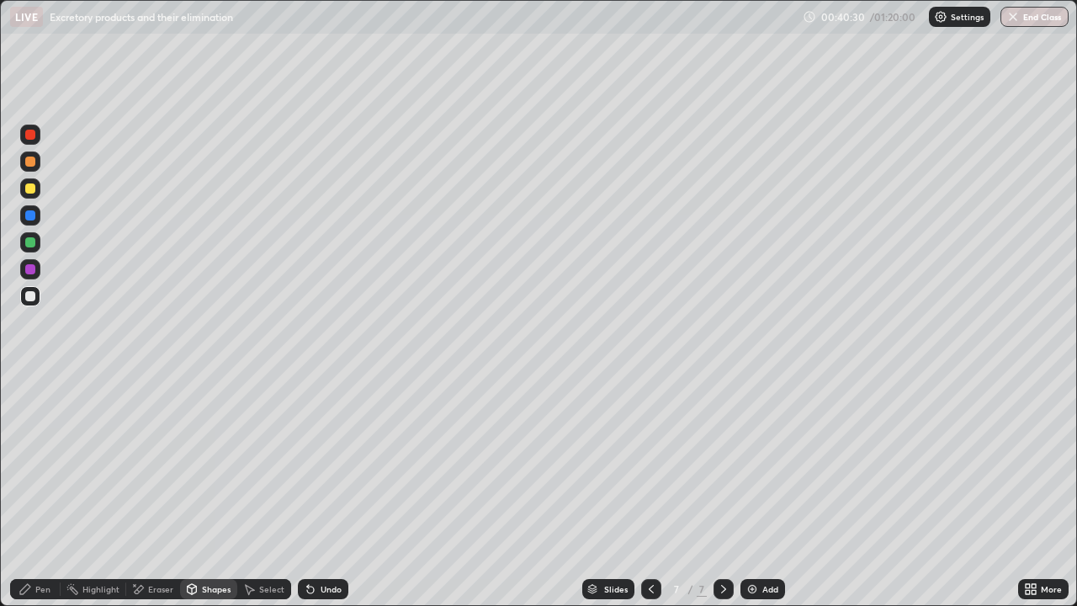
click at [309, 491] on icon at bounding box center [310, 590] width 7 height 7
click at [267, 491] on div "Select" at bounding box center [271, 589] width 25 height 8
click at [313, 491] on icon at bounding box center [310, 588] width 13 height 13
click at [215, 491] on div "Shapes" at bounding box center [216, 589] width 29 height 8
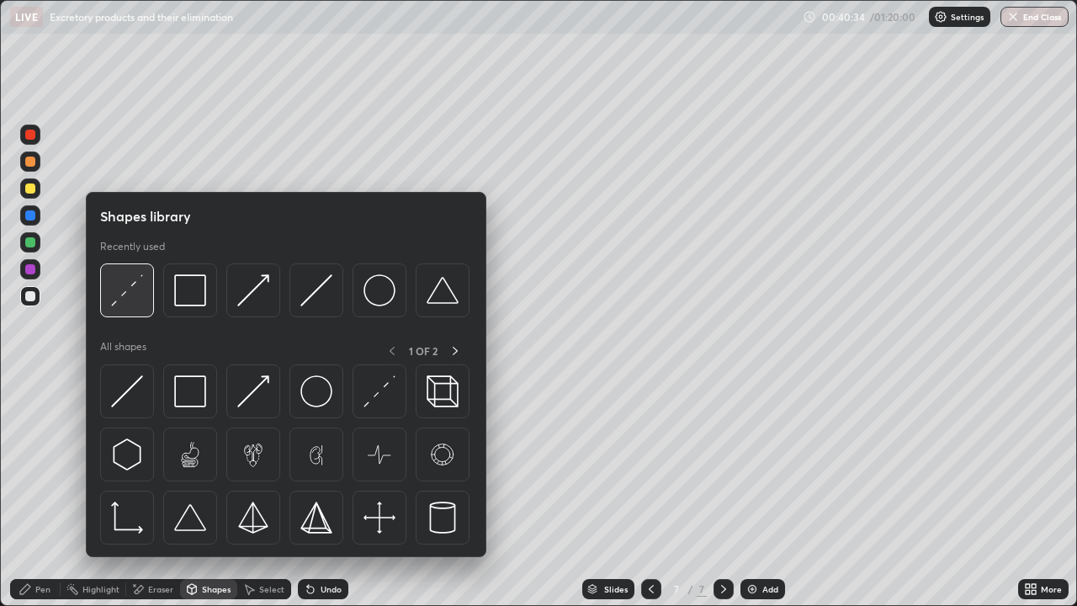
click at [139, 305] on img at bounding box center [127, 290] width 32 height 32
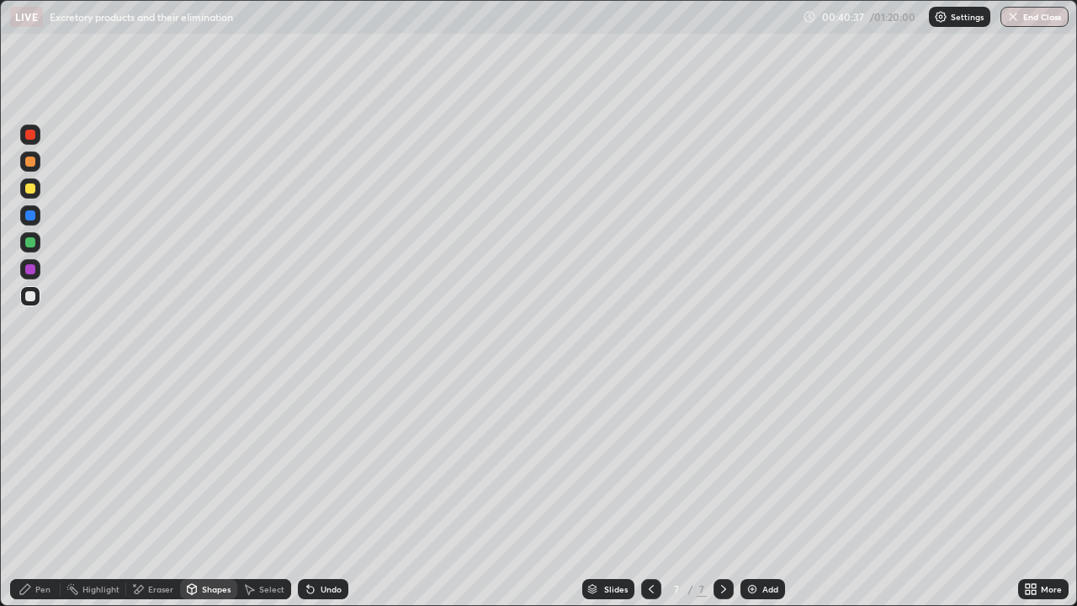
click at [331, 491] on div "Undo" at bounding box center [331, 589] width 21 height 8
click at [32, 189] on div at bounding box center [30, 188] width 10 height 10
click at [43, 491] on div "Pen" at bounding box center [42, 589] width 15 height 8
click at [329, 491] on div "Undo" at bounding box center [323, 589] width 50 height 20
click at [334, 491] on div "Undo" at bounding box center [331, 589] width 21 height 8
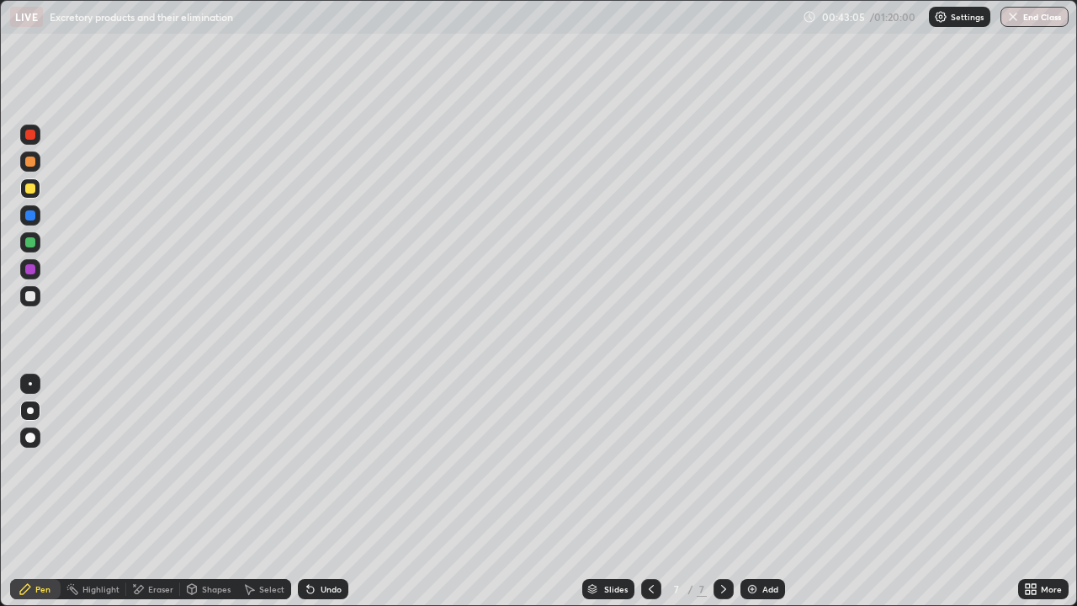
click at [334, 491] on div "Undo" at bounding box center [331, 589] width 21 height 8
click at [335, 491] on div "Undo" at bounding box center [331, 589] width 21 height 8
click at [340, 491] on div "Undo" at bounding box center [323, 589] width 50 height 20
click at [337, 491] on div "Undo" at bounding box center [331, 589] width 21 height 8
click at [341, 491] on div "Undo" at bounding box center [323, 589] width 50 height 20
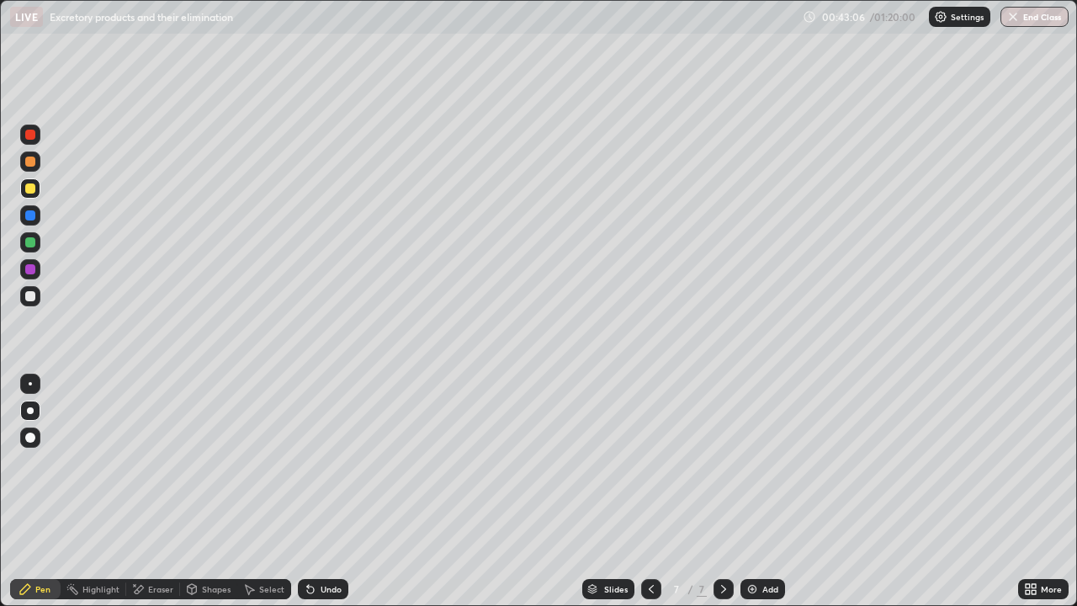
click at [343, 491] on div "Undo" at bounding box center [323, 589] width 50 height 20
click at [344, 491] on div "Undo" at bounding box center [323, 589] width 50 height 20
click at [164, 491] on div "Eraser" at bounding box center [153, 589] width 54 height 20
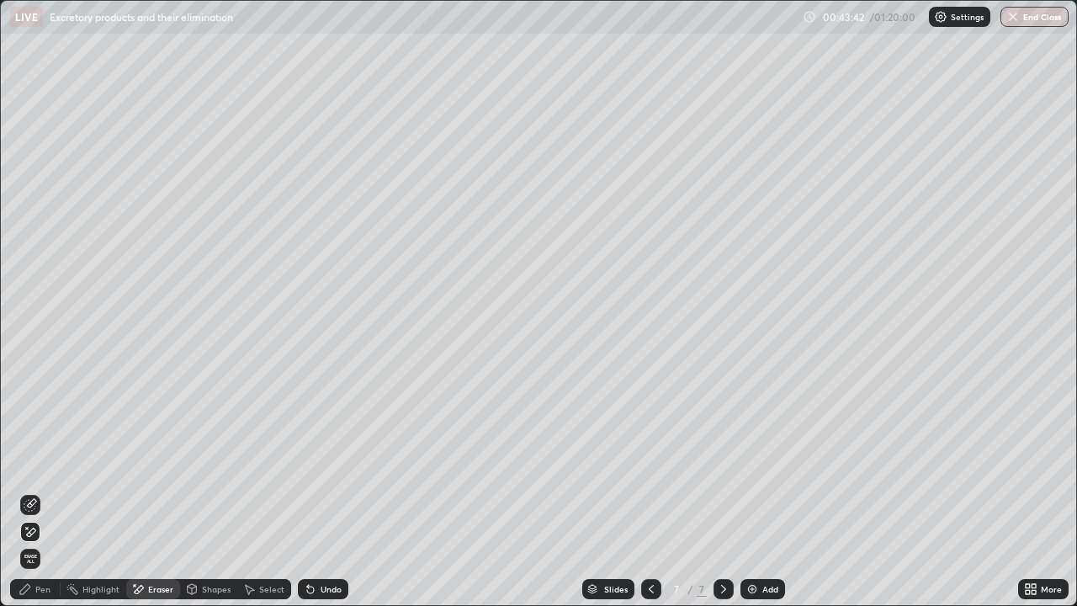
click at [36, 491] on icon at bounding box center [30, 504] width 13 height 13
click at [29, 491] on icon at bounding box center [25, 588] width 13 height 13
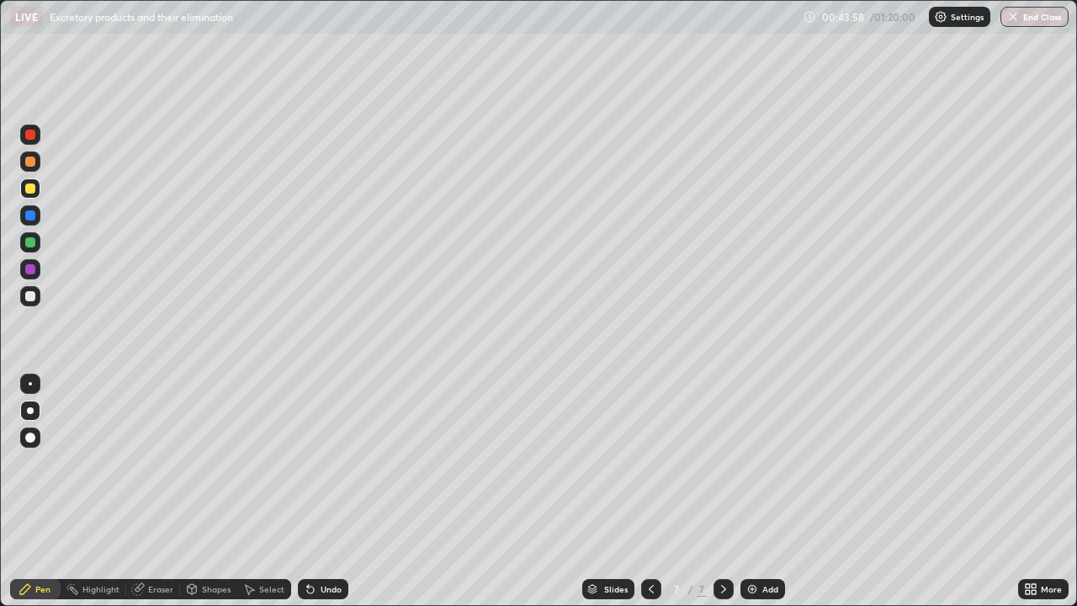
click at [34, 132] on div at bounding box center [30, 135] width 10 height 10
click at [446, 29] on div "LIVE Excretory products and their elimination" at bounding box center [403, 17] width 786 height 34
click at [435, 27] on div "LIVE Excretory products and their elimination" at bounding box center [403, 17] width 786 height 34
click at [408, 28] on div "LIVE Excretory products and their elimination" at bounding box center [403, 17] width 786 height 34
click at [461, 32] on div "LIVE Excretory products and their elimination" at bounding box center [403, 17] width 786 height 34
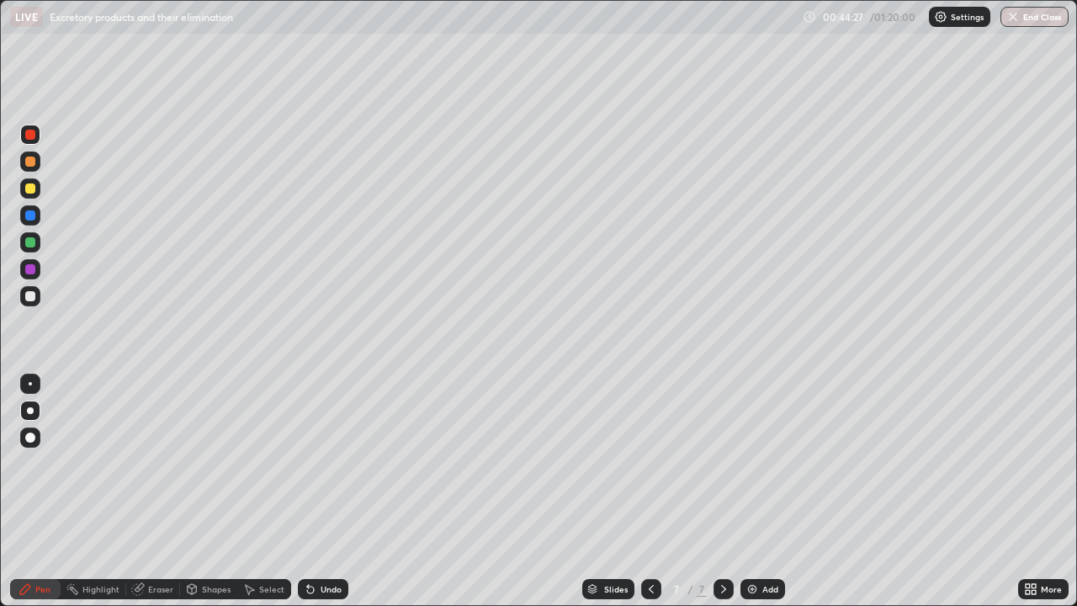
click at [467, 32] on div "LIVE Excretory products and their elimination" at bounding box center [403, 17] width 786 height 34
click at [328, 491] on div "Undo" at bounding box center [331, 589] width 21 height 8
click at [326, 491] on div "Undo" at bounding box center [323, 589] width 50 height 20
click at [332, 491] on div "Undo" at bounding box center [323, 589] width 50 height 20
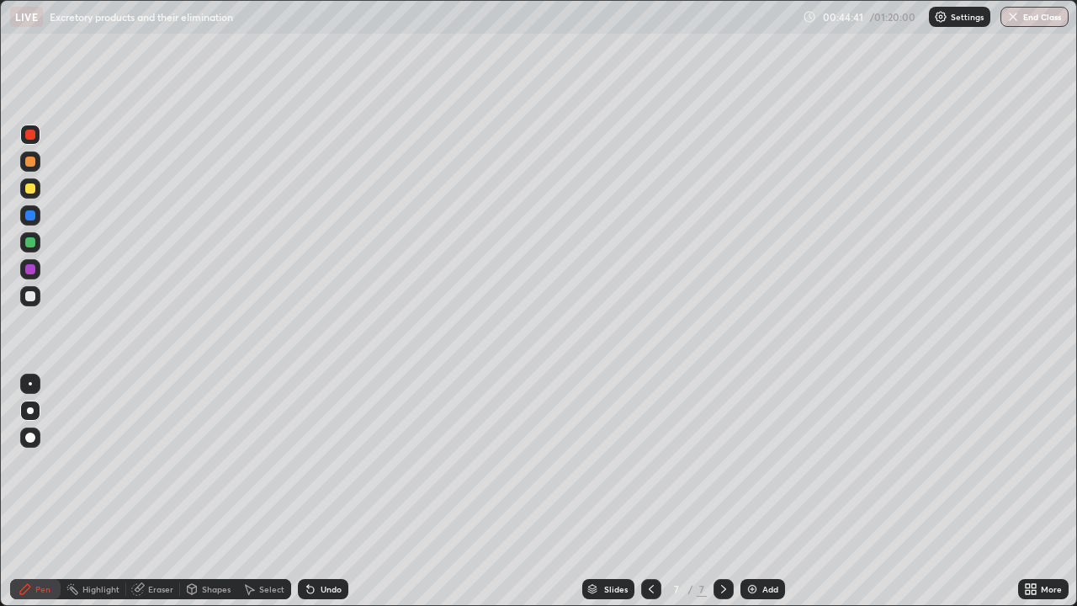
click at [331, 491] on div "Undo" at bounding box center [323, 589] width 50 height 20
click at [327, 491] on div "Undo" at bounding box center [331, 589] width 21 height 8
click at [326, 491] on div "Undo" at bounding box center [331, 589] width 21 height 8
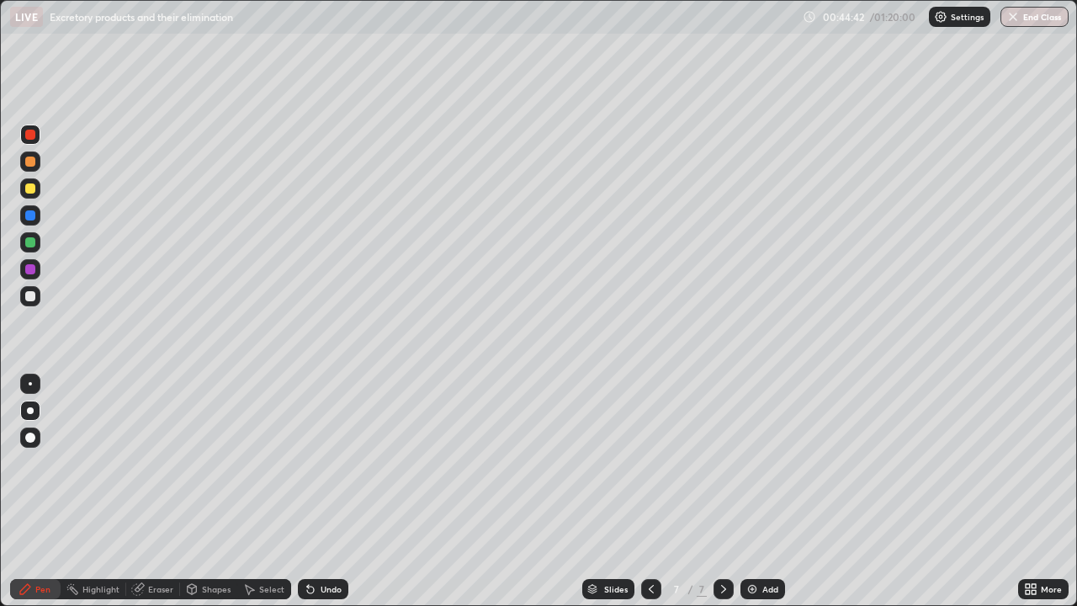
click at [326, 491] on div "Undo" at bounding box center [331, 589] width 21 height 8
click at [329, 491] on div "Undo" at bounding box center [331, 589] width 21 height 8
click at [331, 491] on div "Undo" at bounding box center [323, 589] width 50 height 20
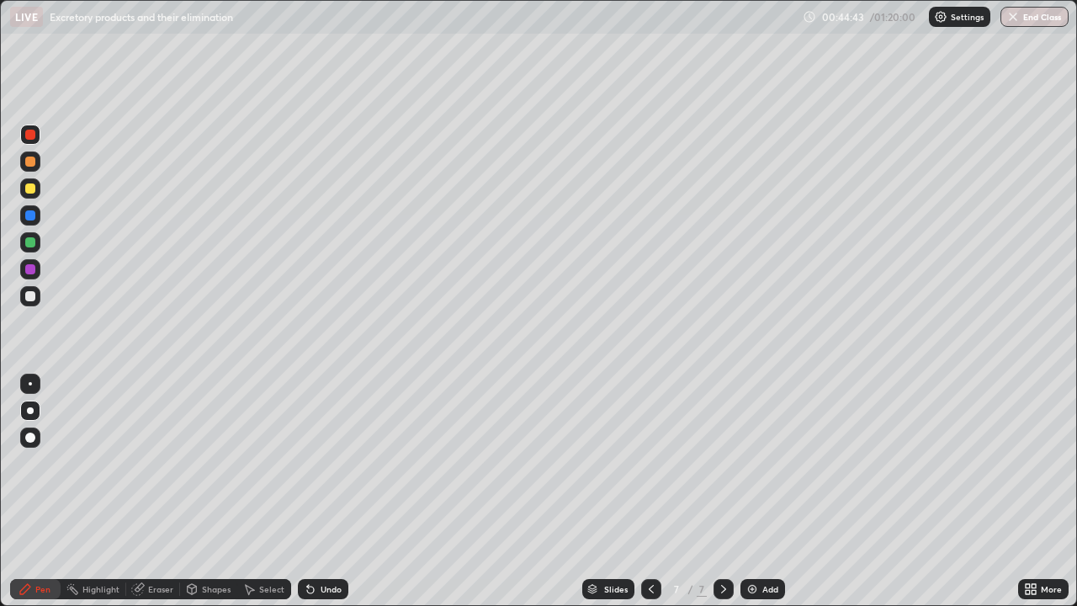
click at [332, 491] on div "Undo" at bounding box center [323, 589] width 50 height 20
click at [334, 491] on div "Undo" at bounding box center [323, 589] width 50 height 20
click at [449, 32] on div "LIVE Excretory products and their elimination" at bounding box center [403, 17] width 786 height 34
click at [451, 30] on div "LIVE Excretory products and their elimination" at bounding box center [403, 17] width 786 height 34
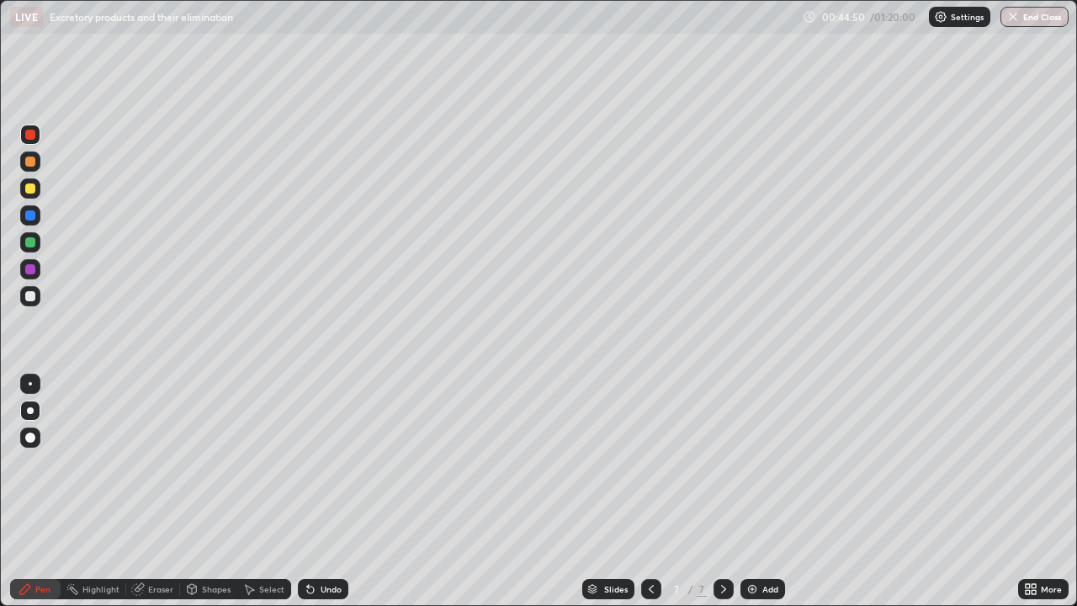
click at [454, 33] on div "LIVE Excretory products and their elimination" at bounding box center [403, 17] width 786 height 34
click at [151, 491] on div "Eraser" at bounding box center [160, 589] width 25 height 8
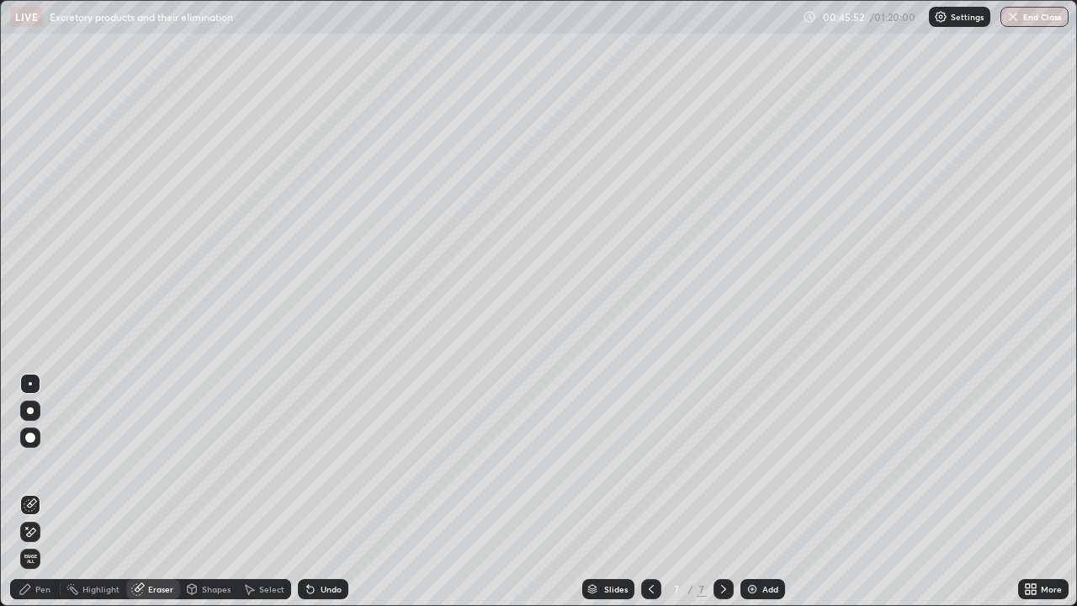
click at [48, 491] on div "Pen" at bounding box center [35, 589] width 50 height 20
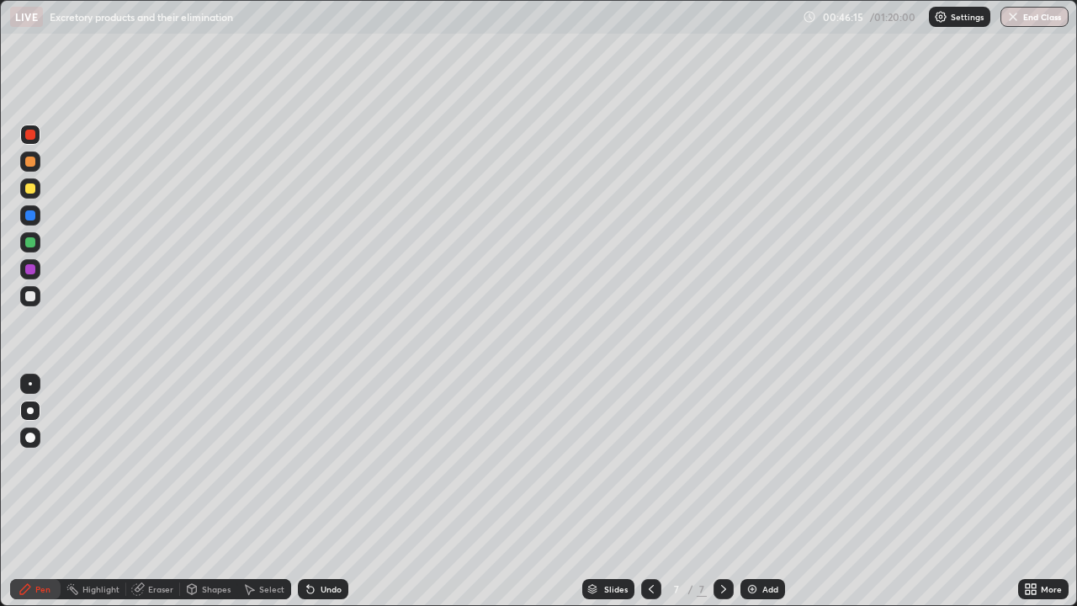
click at [30, 162] on div at bounding box center [30, 162] width 10 height 10
click at [34, 190] on div at bounding box center [30, 188] width 10 height 10
click at [313, 491] on icon at bounding box center [310, 588] width 13 height 13
click at [307, 491] on icon at bounding box center [310, 590] width 7 height 7
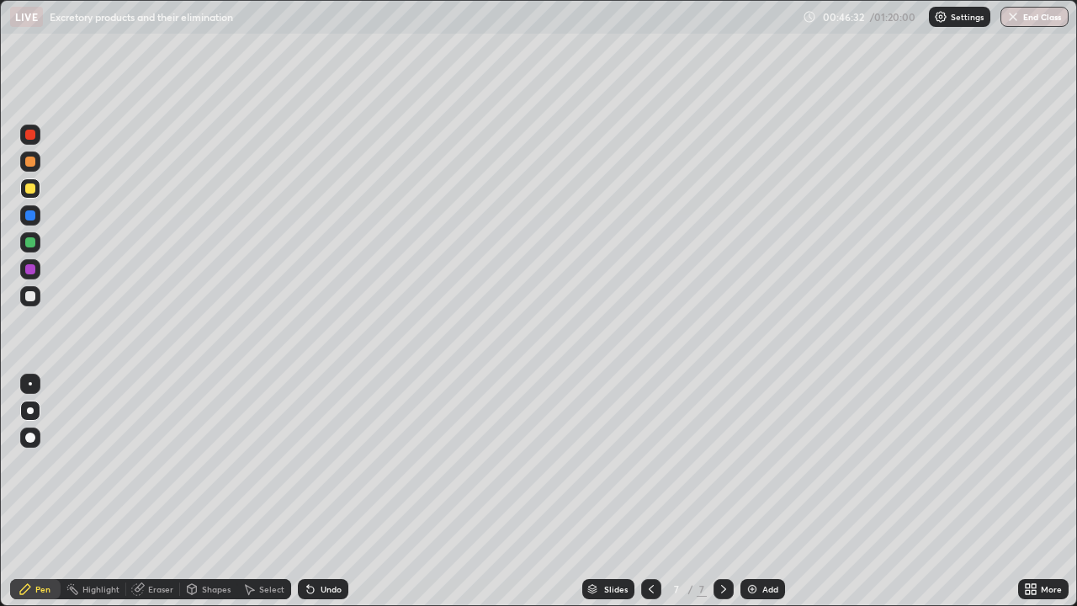
click at [307, 491] on icon at bounding box center [310, 590] width 7 height 7
click at [321, 491] on div "Undo" at bounding box center [331, 589] width 21 height 8
click at [312, 491] on icon at bounding box center [310, 588] width 13 height 13
click at [31, 216] on div at bounding box center [30, 215] width 10 height 10
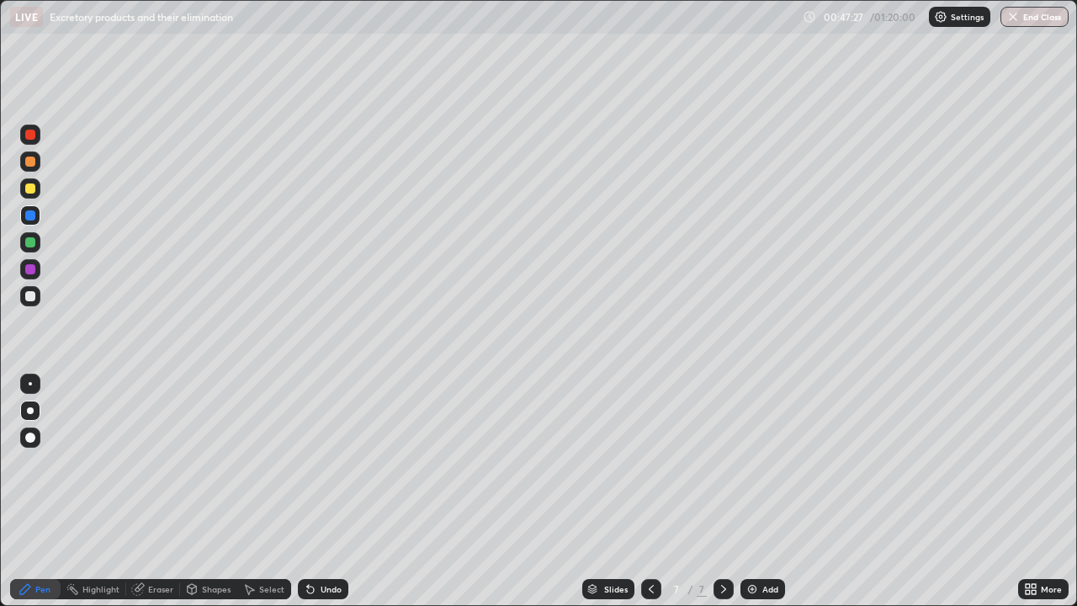
click at [30, 167] on div at bounding box center [30, 161] width 20 height 20
click at [32, 298] on div at bounding box center [30, 296] width 10 height 10
click at [204, 491] on div "Shapes" at bounding box center [216, 589] width 29 height 8
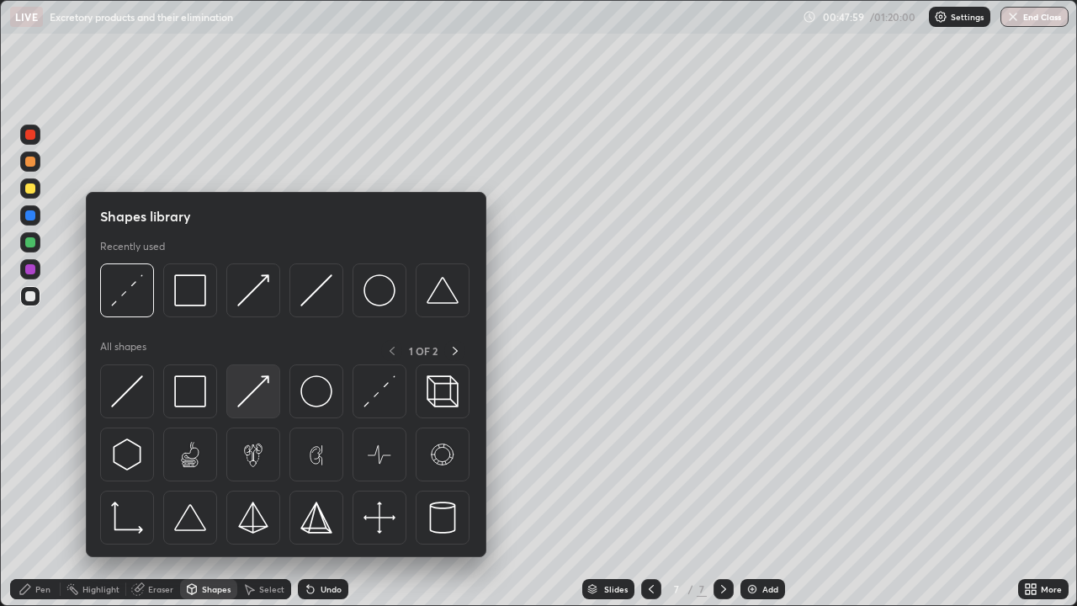
click at [257, 397] on img at bounding box center [253, 391] width 32 height 32
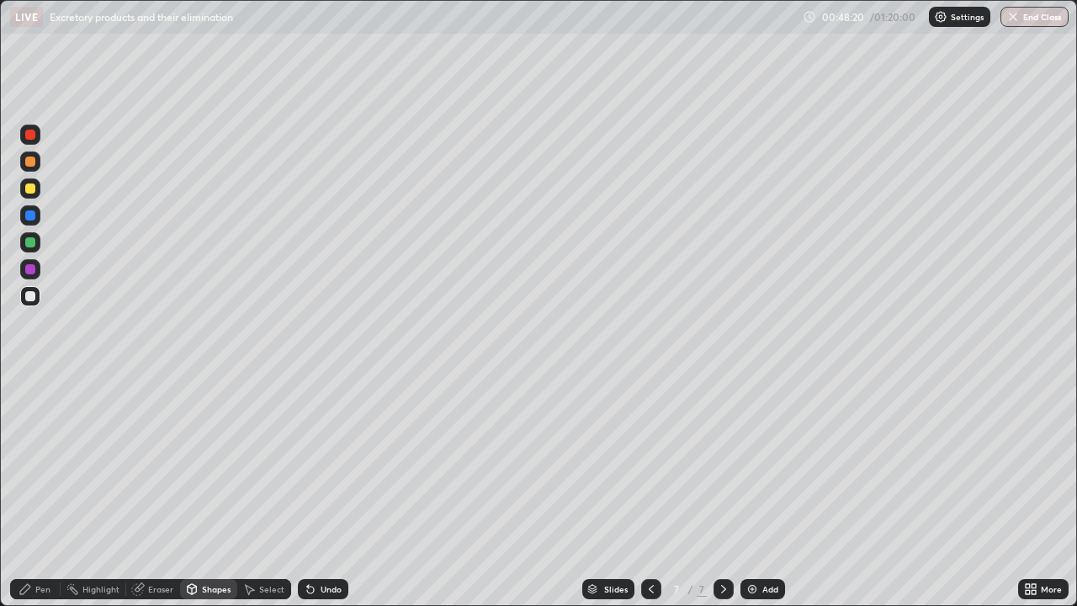
click at [30, 163] on div at bounding box center [30, 162] width 10 height 10
click at [35, 491] on div "Pen" at bounding box center [35, 589] width 50 height 20
click at [317, 491] on div "Undo" at bounding box center [323, 589] width 50 height 20
click at [33, 240] on div at bounding box center [30, 242] width 10 height 10
click at [32, 164] on div at bounding box center [30, 162] width 10 height 10
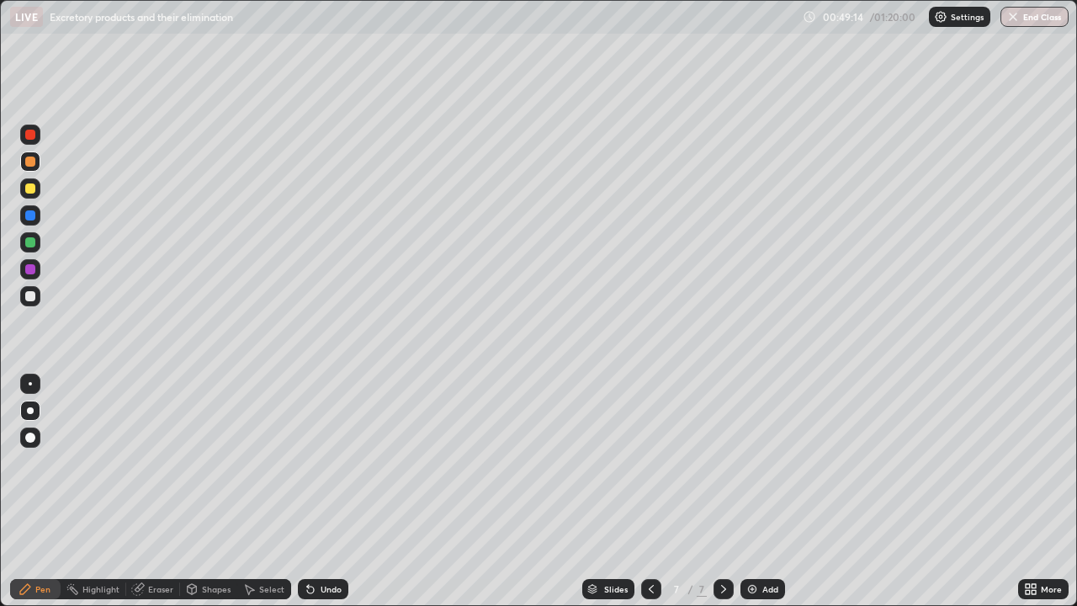
click at [29, 218] on div at bounding box center [30, 215] width 10 height 10
click at [31, 298] on div at bounding box center [30, 296] width 10 height 10
click at [202, 491] on div "Shapes" at bounding box center [216, 589] width 29 height 8
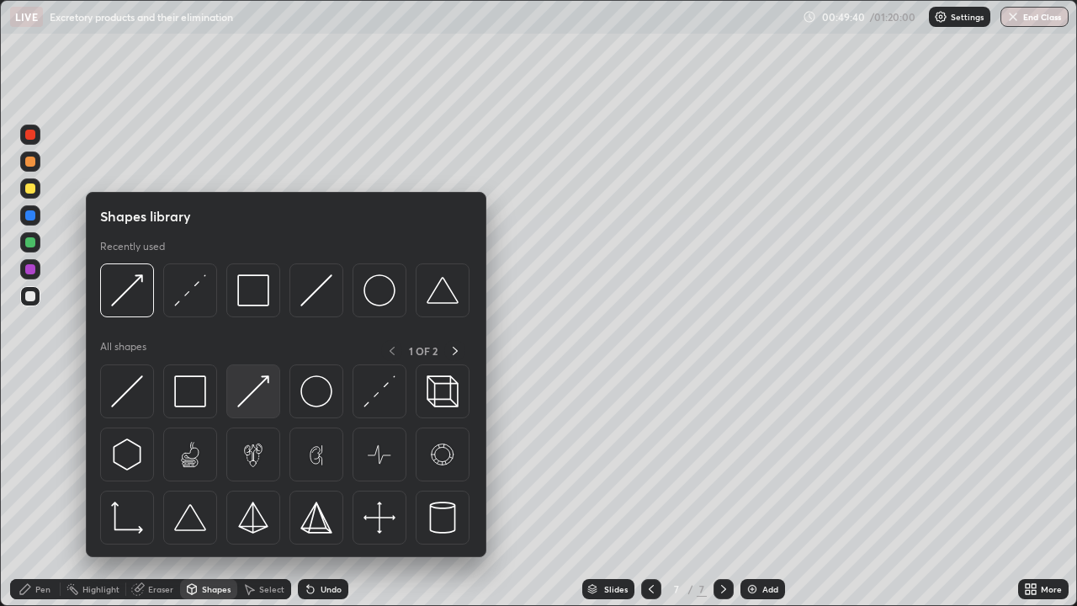
click at [257, 390] on img at bounding box center [253, 391] width 32 height 32
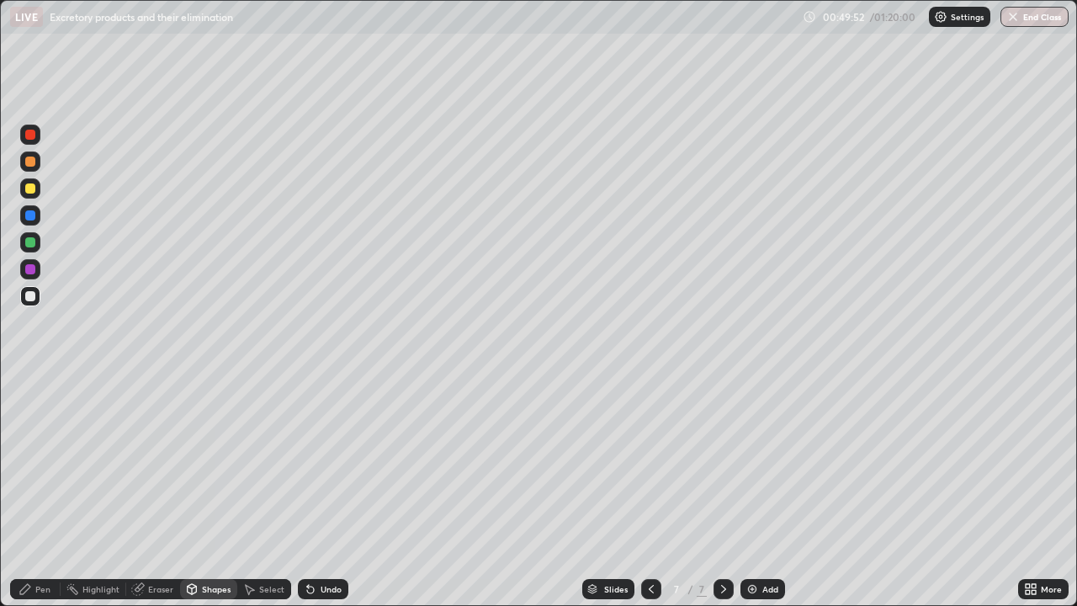
click at [26, 164] on div at bounding box center [30, 162] width 10 height 10
click at [329, 491] on div "Undo" at bounding box center [331, 589] width 21 height 8
click at [44, 491] on div "Pen" at bounding box center [42, 589] width 15 height 8
click at [34, 246] on div at bounding box center [30, 242] width 10 height 10
click at [30, 270] on div at bounding box center [30, 269] width 10 height 10
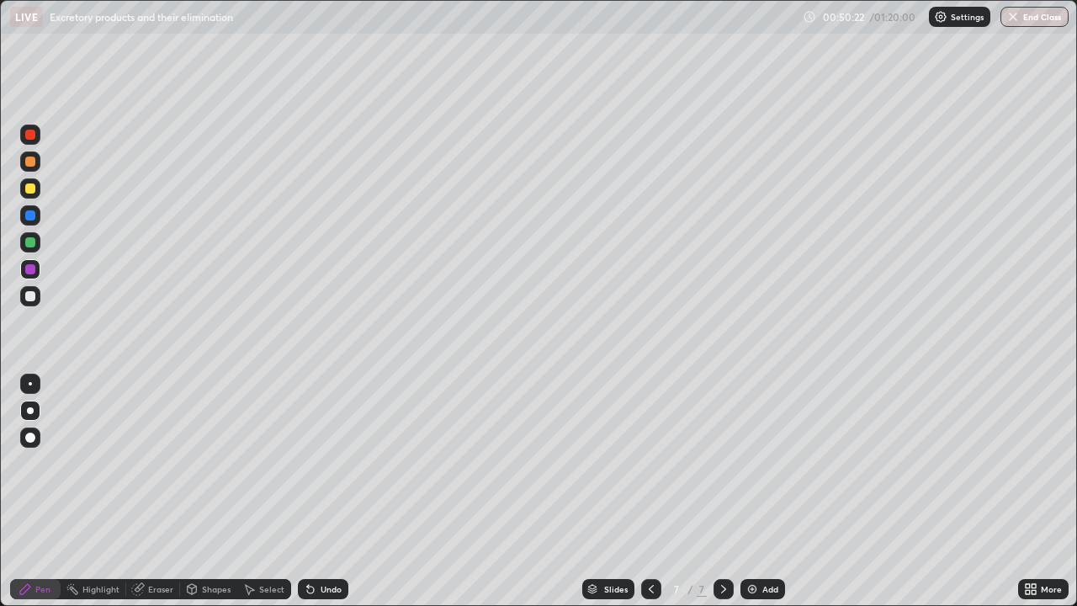
click at [30, 157] on div at bounding box center [30, 162] width 10 height 10
click at [35, 224] on div at bounding box center [30, 215] width 20 height 20
click at [30, 188] on div at bounding box center [30, 188] width 10 height 10
click at [29, 167] on div at bounding box center [30, 161] width 20 height 20
click at [31, 243] on div at bounding box center [30, 242] width 10 height 10
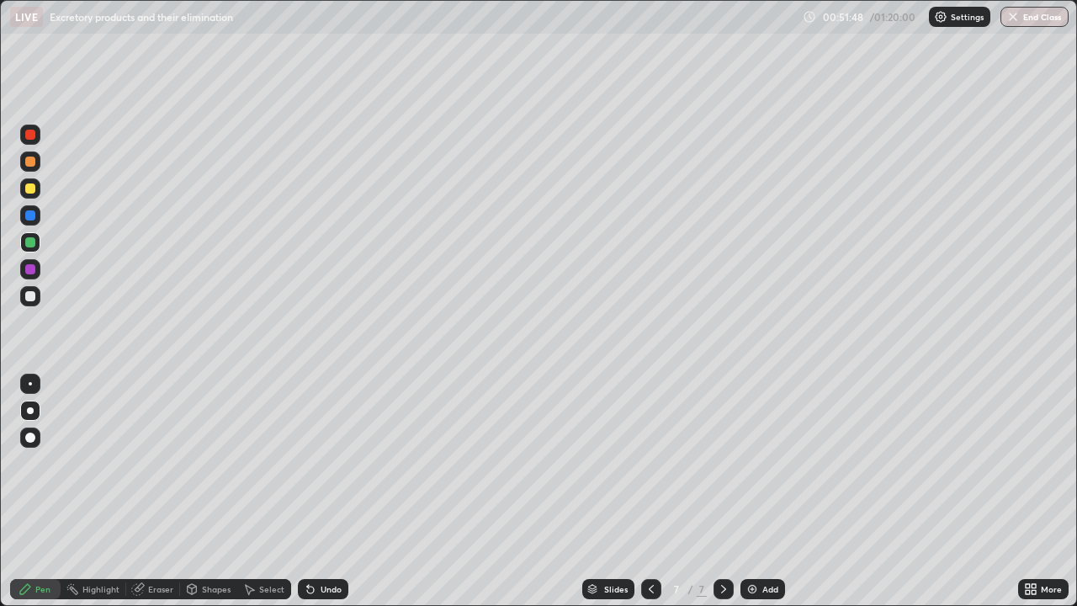
click at [33, 193] on div at bounding box center [30, 188] width 10 height 10
click at [30, 295] on div at bounding box center [30, 296] width 10 height 10
click at [31, 246] on div at bounding box center [30, 242] width 10 height 10
click at [32, 215] on div at bounding box center [30, 215] width 10 height 10
click at [35, 137] on div at bounding box center [30, 135] width 10 height 10
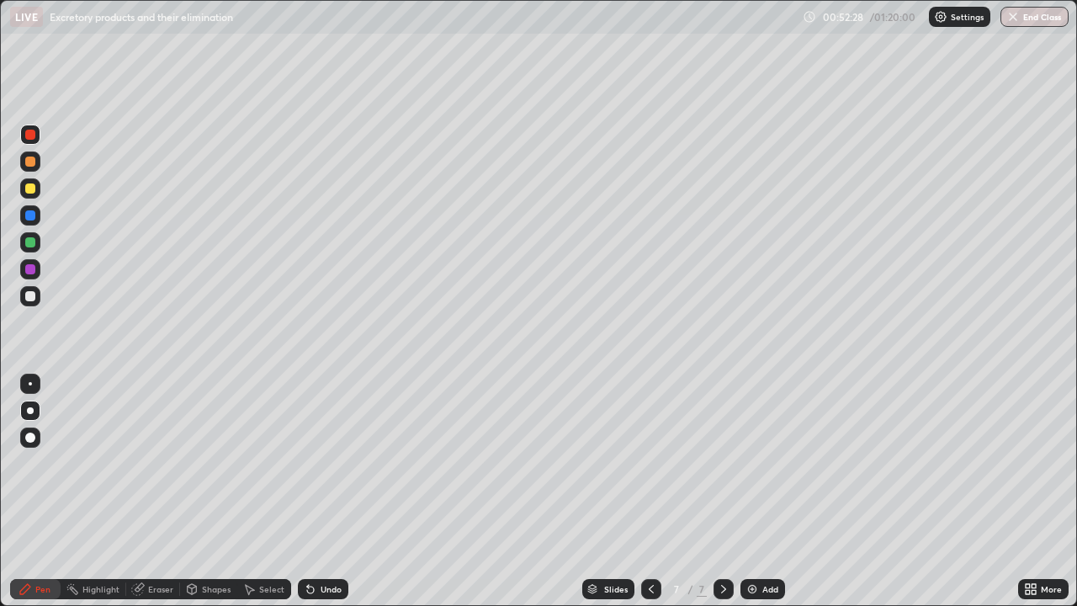
click at [27, 223] on div at bounding box center [30, 215] width 20 height 20
click at [33, 186] on div at bounding box center [30, 188] width 10 height 10
click at [40, 491] on div "Pen" at bounding box center [35, 589] width 50 height 20
click at [35, 222] on div at bounding box center [30, 215] width 20 height 20
click at [33, 188] on div at bounding box center [30, 188] width 10 height 10
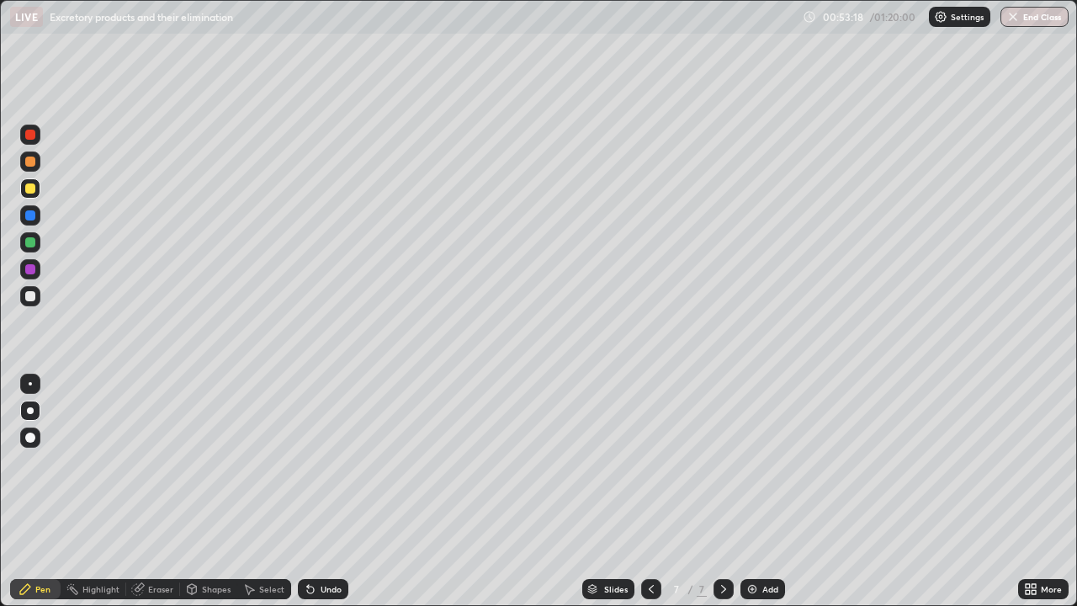
click at [28, 215] on div at bounding box center [30, 215] width 10 height 10
click at [33, 303] on div at bounding box center [30, 296] width 20 height 20
click at [222, 491] on div "Shapes" at bounding box center [208, 589] width 57 height 20
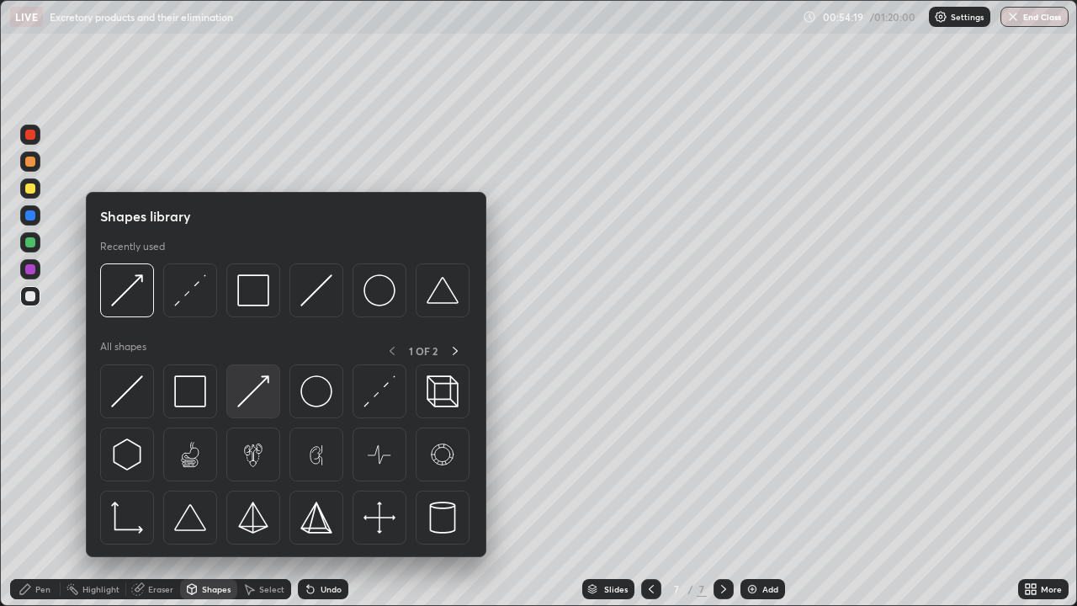
click at [253, 399] on img at bounding box center [253, 391] width 32 height 32
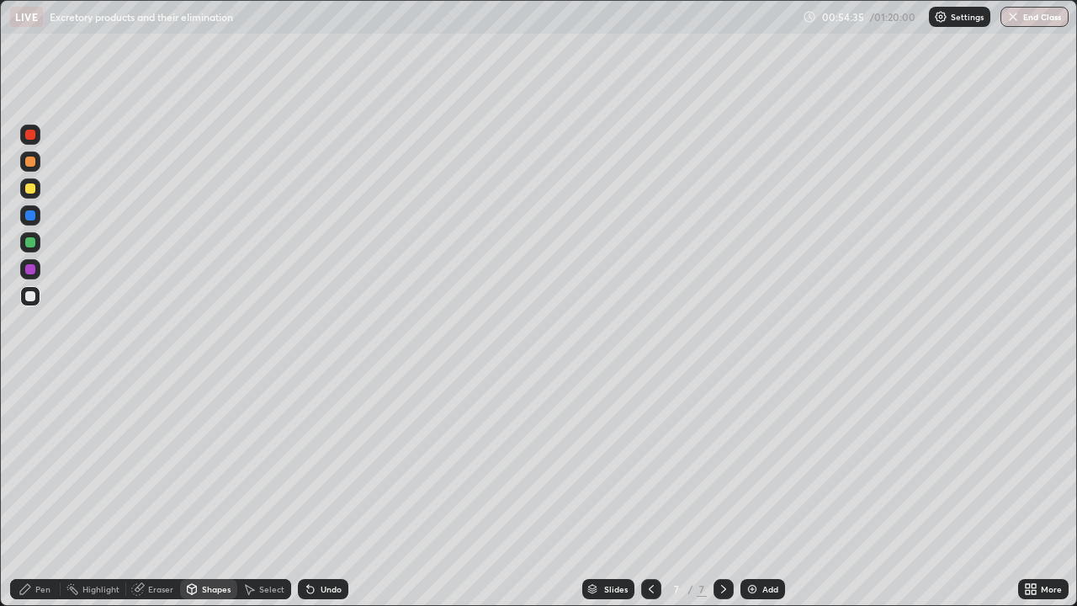
click at [29, 191] on div at bounding box center [30, 188] width 10 height 10
click at [32, 161] on div at bounding box center [30, 162] width 10 height 10
click at [36, 491] on div "Pen" at bounding box center [42, 589] width 15 height 8
click at [316, 491] on div "Undo" at bounding box center [323, 589] width 50 height 20
click at [321, 491] on div "Undo" at bounding box center [323, 589] width 50 height 20
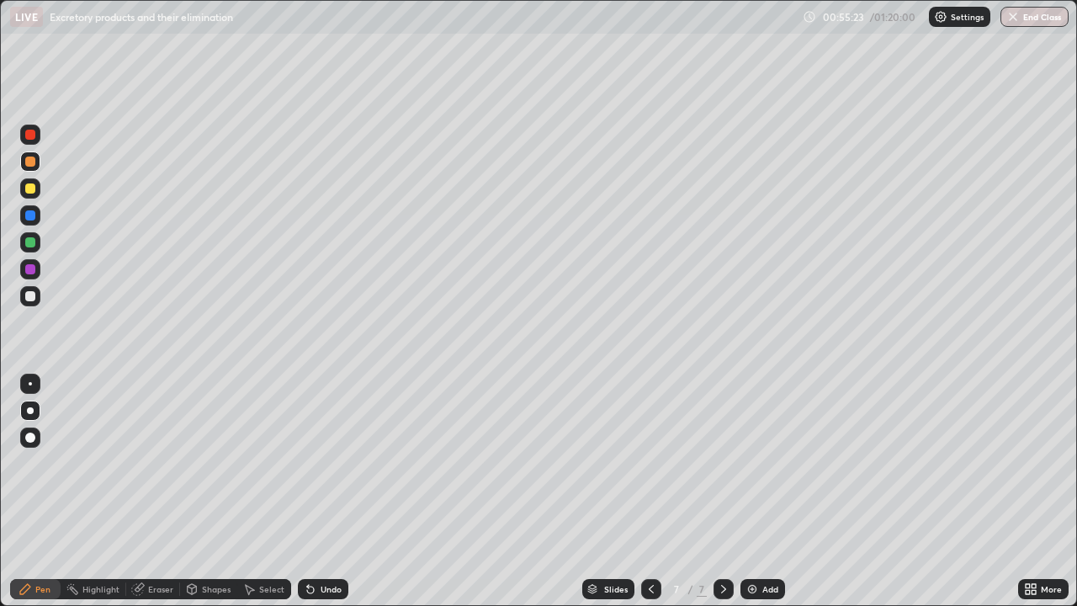
click at [323, 491] on div "Undo" at bounding box center [331, 589] width 21 height 8
click at [36, 187] on div at bounding box center [30, 188] width 20 height 20
click at [33, 270] on div at bounding box center [30, 269] width 10 height 10
click at [33, 291] on div at bounding box center [30, 296] width 10 height 10
click at [209, 491] on div "Shapes" at bounding box center [216, 589] width 29 height 8
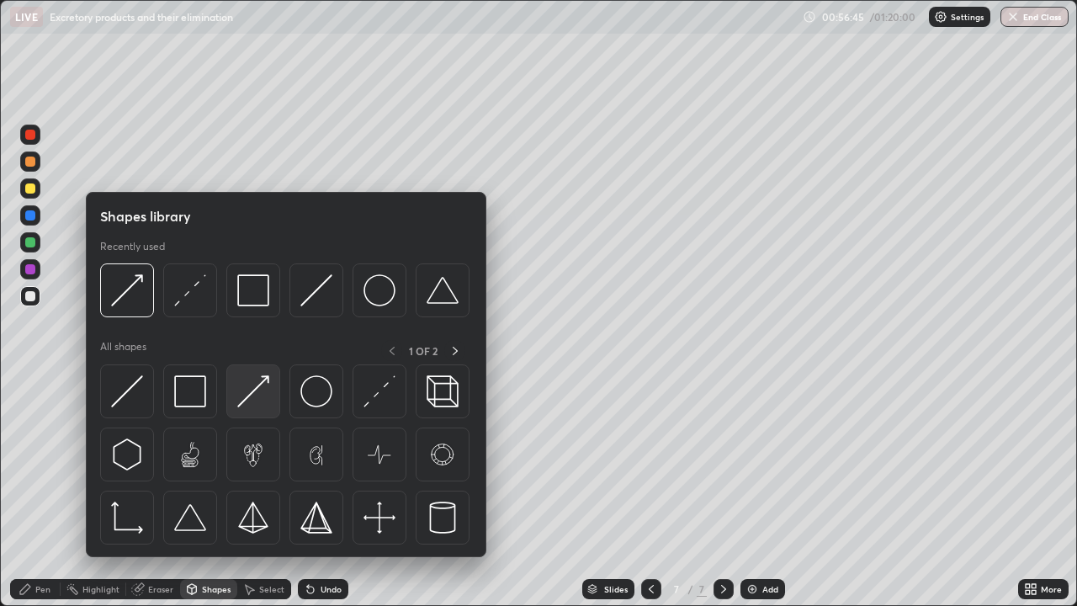
click at [254, 404] on img at bounding box center [253, 391] width 32 height 32
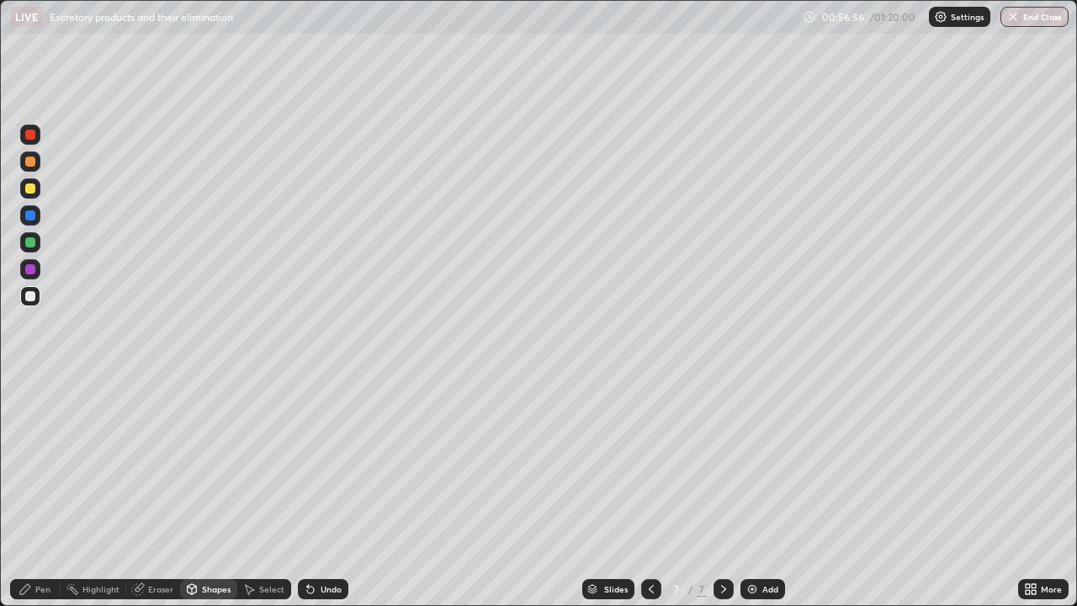
click at [324, 491] on div "Undo" at bounding box center [331, 589] width 21 height 8
click at [325, 491] on div "Undo" at bounding box center [331, 589] width 21 height 8
click at [29, 190] on div at bounding box center [30, 188] width 10 height 10
click at [321, 491] on div "Undo" at bounding box center [331, 589] width 21 height 8
click at [317, 491] on div "Undo" at bounding box center [323, 589] width 50 height 20
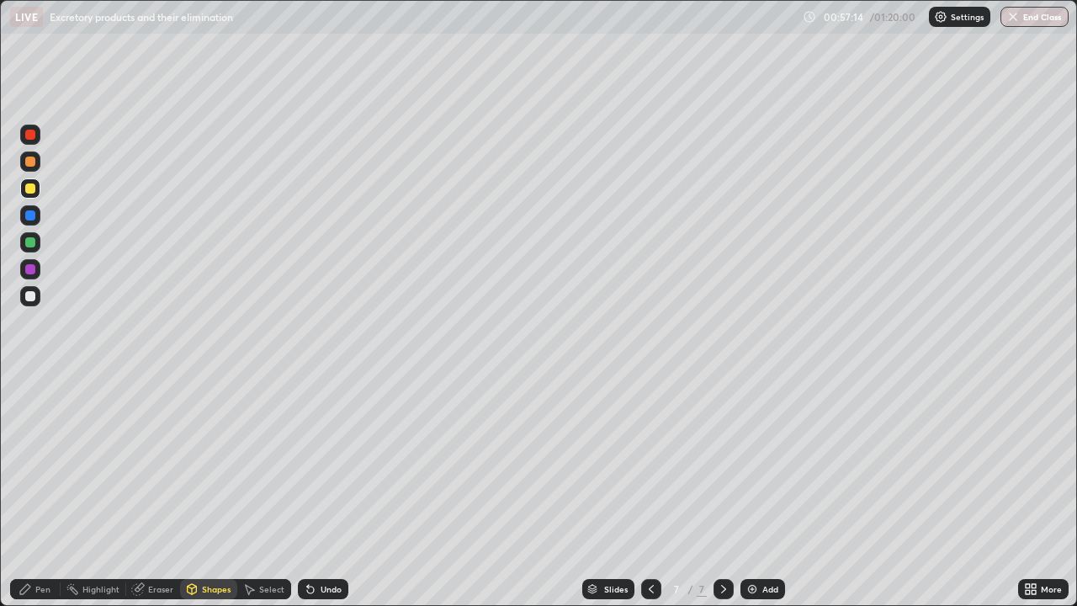
click at [328, 491] on div "Undo" at bounding box center [331, 589] width 21 height 8
click at [325, 491] on div "Undo" at bounding box center [331, 589] width 21 height 8
click at [45, 491] on div "Pen" at bounding box center [35, 589] width 50 height 20
click at [30, 243] on div at bounding box center [30, 242] width 10 height 10
click at [33, 270] on div at bounding box center [30, 269] width 10 height 10
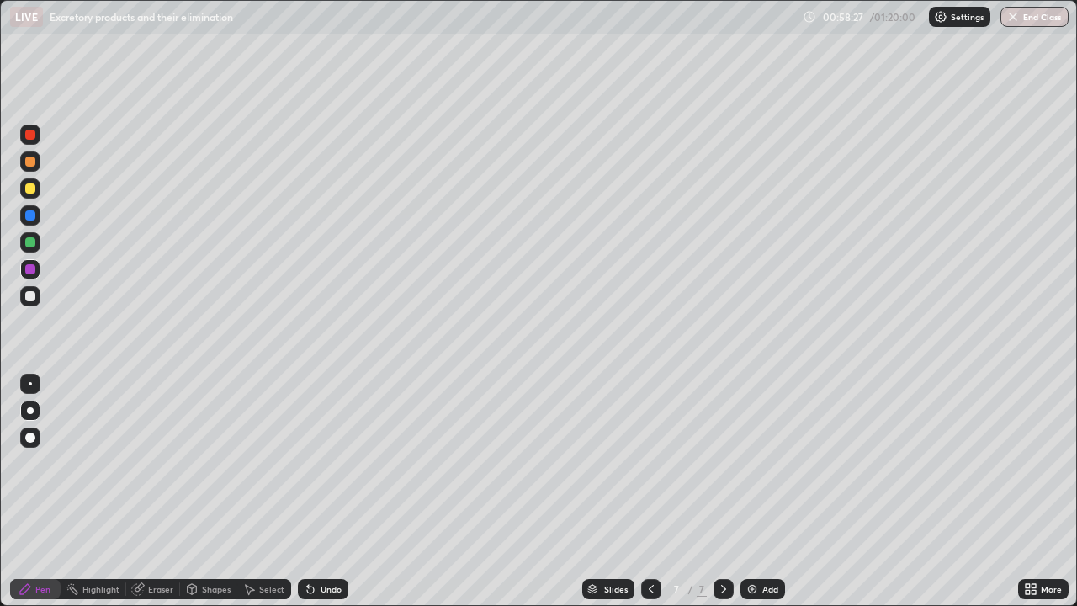
click at [32, 294] on div at bounding box center [30, 296] width 10 height 10
click at [208, 491] on div "Shapes" at bounding box center [216, 589] width 29 height 8
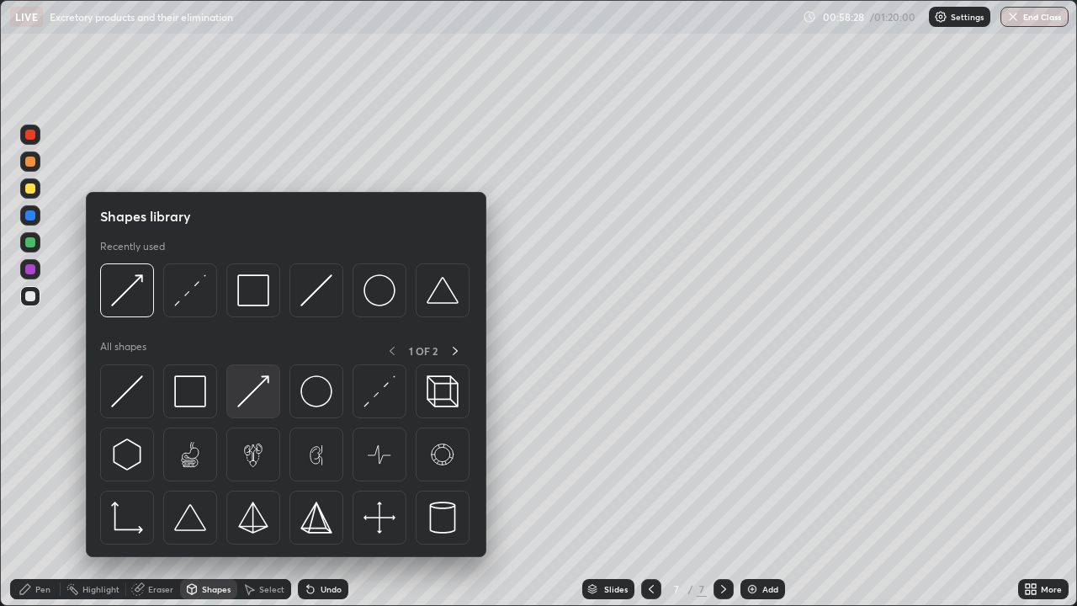
click at [260, 394] on img at bounding box center [253, 391] width 32 height 32
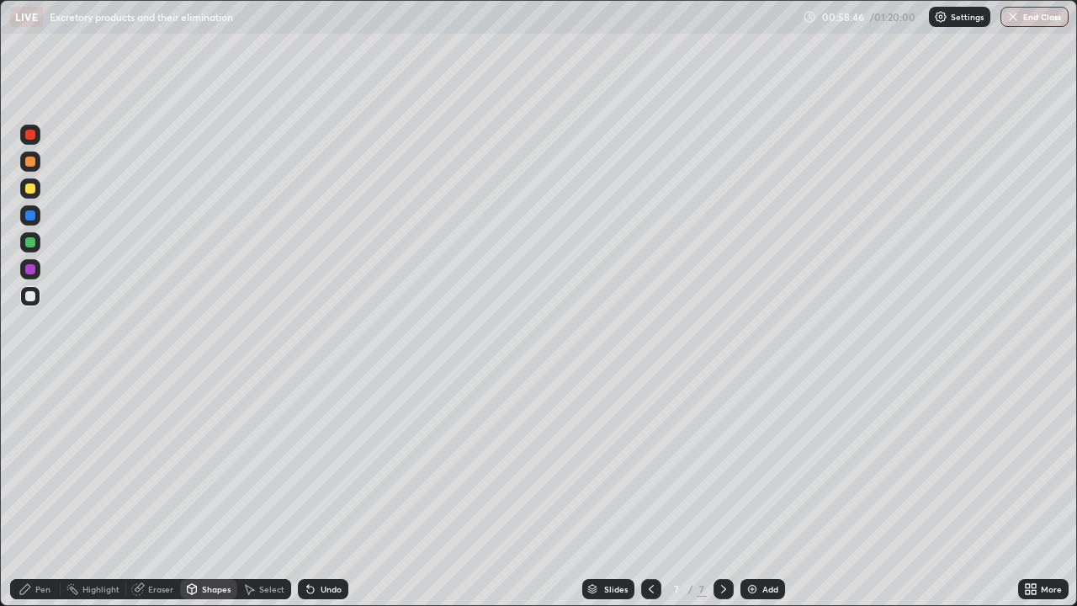
click at [32, 187] on div at bounding box center [30, 188] width 10 height 10
click at [34, 164] on div at bounding box center [30, 162] width 10 height 10
click at [50, 491] on div "Pen" at bounding box center [42, 589] width 15 height 8
click at [30, 412] on div at bounding box center [30, 410] width 7 height 7
click at [30, 270] on div at bounding box center [30, 269] width 10 height 10
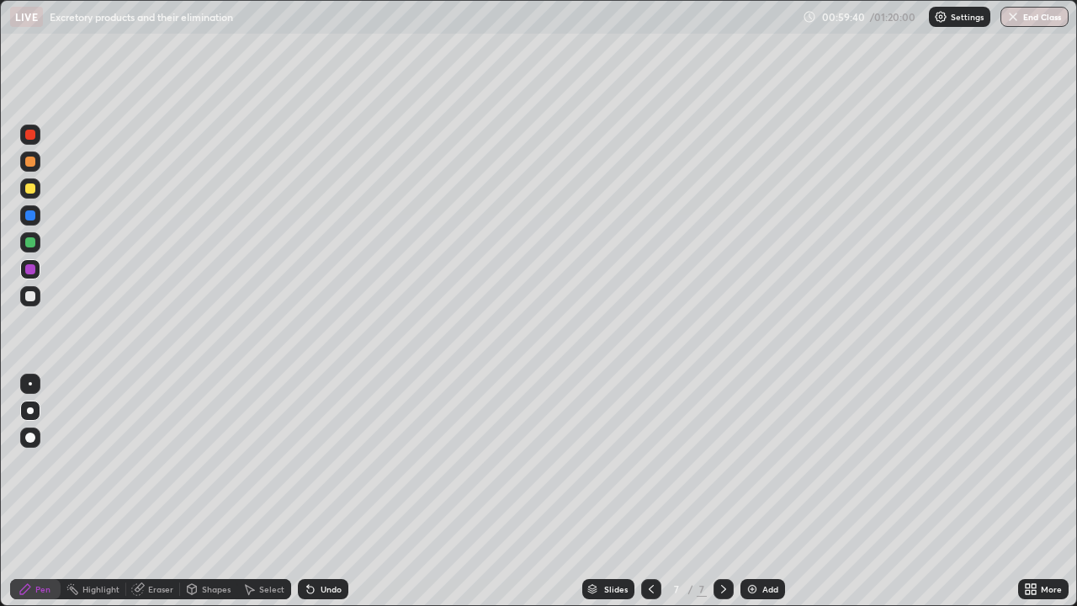
click at [30, 297] on div at bounding box center [30, 296] width 10 height 10
click at [214, 491] on div "Shapes" at bounding box center [216, 589] width 29 height 8
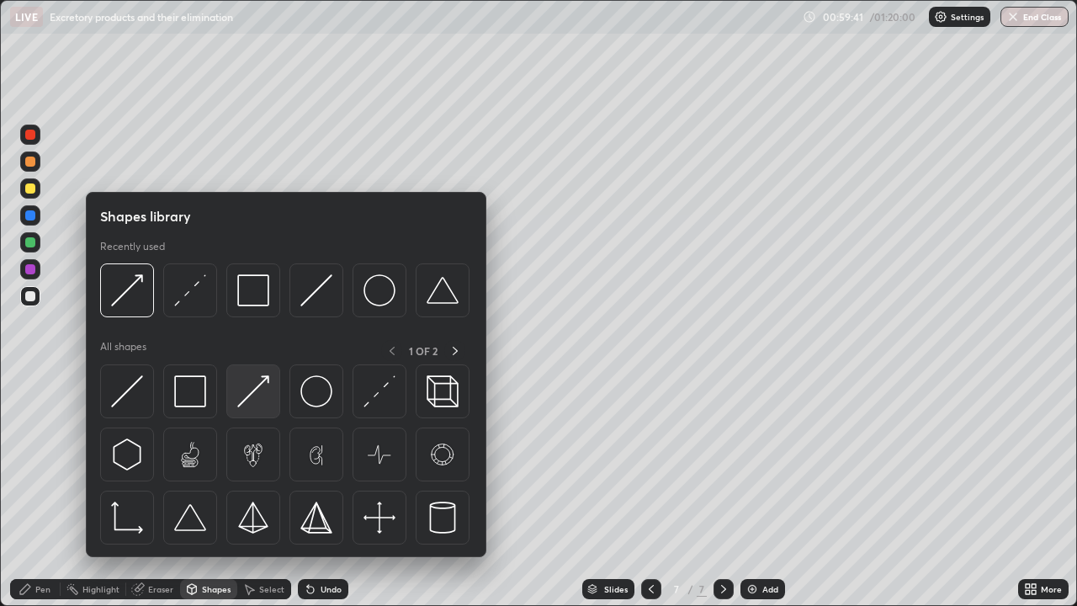
click at [247, 400] on img at bounding box center [253, 391] width 32 height 32
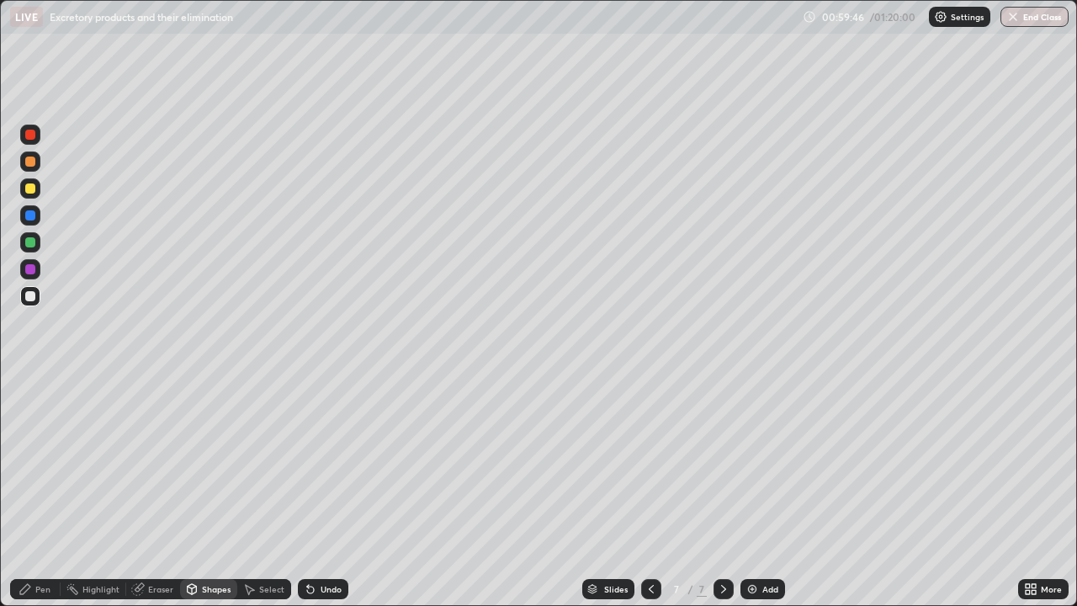
click at [31, 192] on div at bounding box center [30, 188] width 10 height 10
click at [37, 491] on div "Pen" at bounding box center [42, 589] width 15 height 8
click at [33, 298] on div at bounding box center [30, 296] width 10 height 10
click at [35, 170] on div at bounding box center [30, 161] width 20 height 20
click at [43, 491] on div "Pen" at bounding box center [42, 589] width 15 height 8
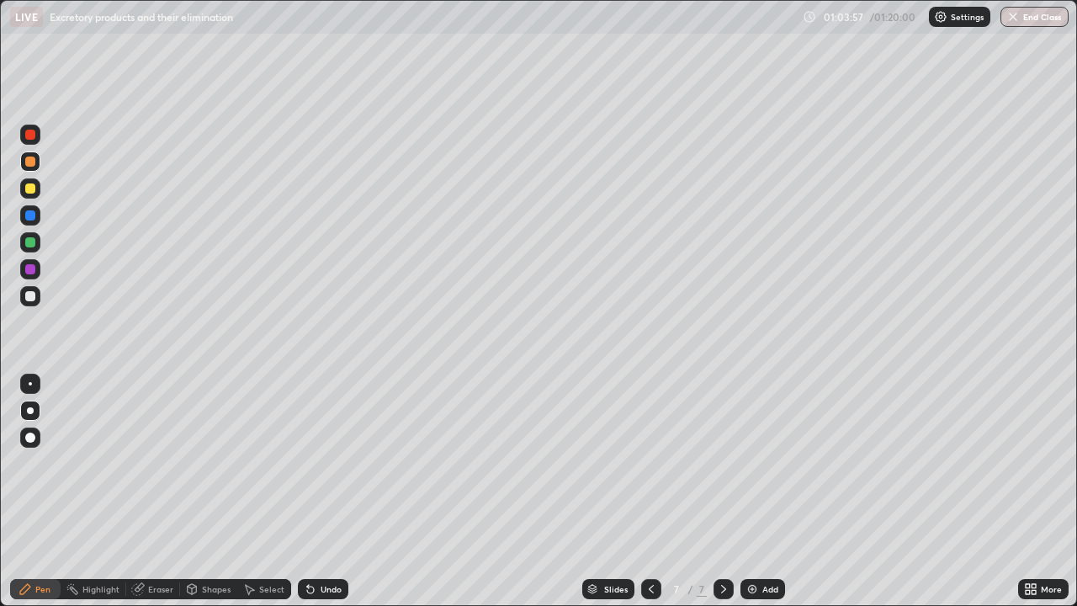
click at [335, 491] on div "Undo" at bounding box center [323, 589] width 50 height 20
click at [332, 491] on div "Undo" at bounding box center [323, 589] width 50 height 20
click at [333, 491] on div "Undo" at bounding box center [331, 589] width 21 height 8
click at [334, 491] on div "Undo" at bounding box center [323, 589] width 50 height 20
click at [32, 137] on div at bounding box center [30, 135] width 10 height 10
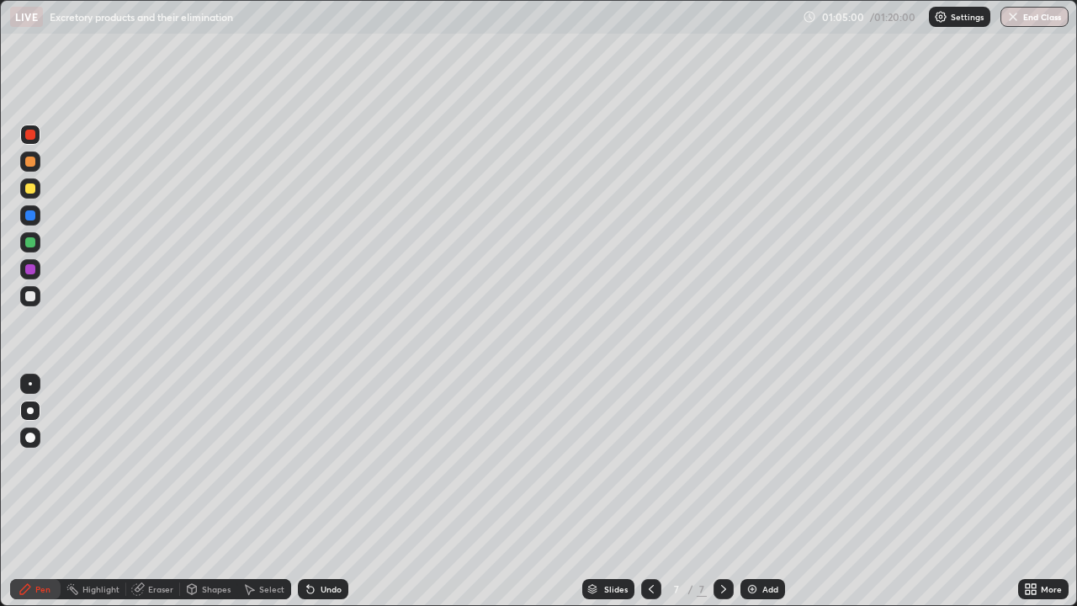
click at [32, 213] on div at bounding box center [30, 215] width 10 height 10
click at [852, 491] on div "Slides 7 / 7 Add" at bounding box center [683, 589] width 670 height 34
click at [35, 297] on div at bounding box center [30, 296] width 10 height 10
click at [44, 491] on div "Pen" at bounding box center [42, 589] width 15 height 8
click at [35, 217] on div at bounding box center [30, 215] width 10 height 10
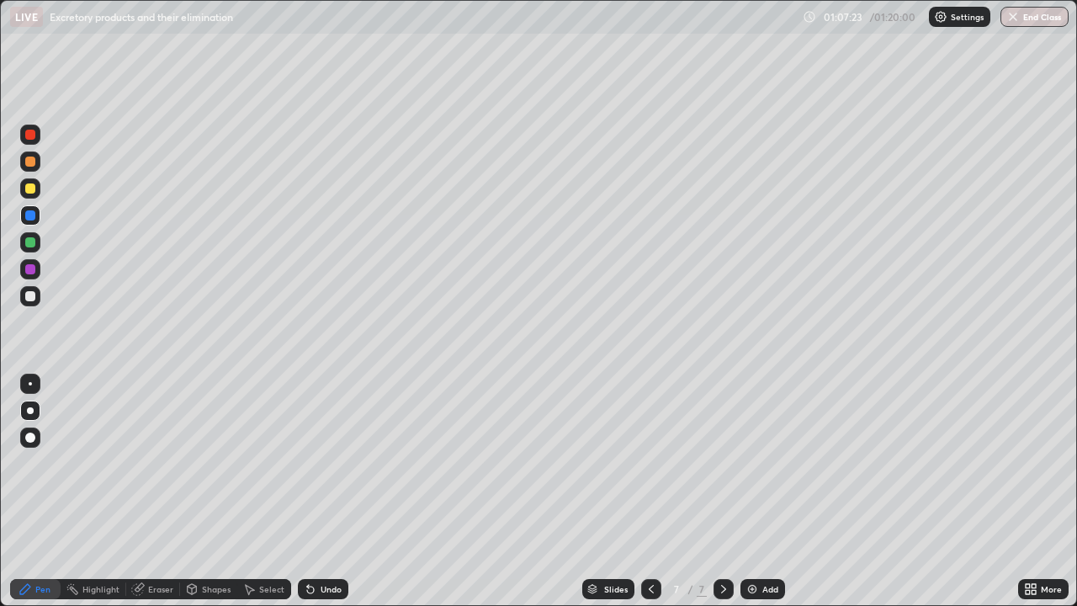
click at [29, 160] on div at bounding box center [30, 162] width 10 height 10
click at [221, 491] on div "Shapes" at bounding box center [216, 589] width 29 height 8
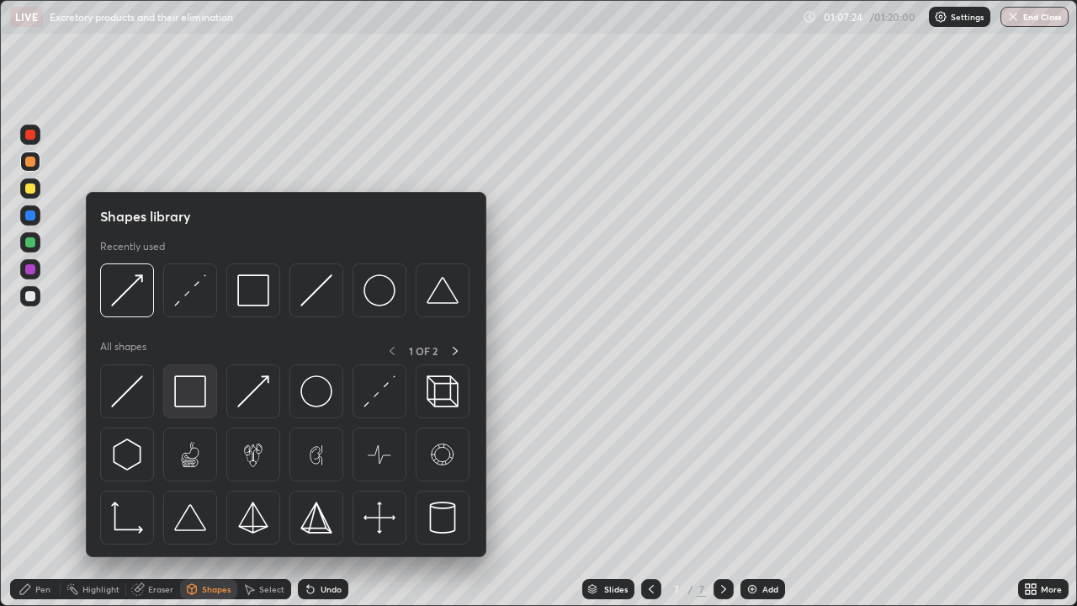
click at [197, 388] on img at bounding box center [190, 391] width 32 height 32
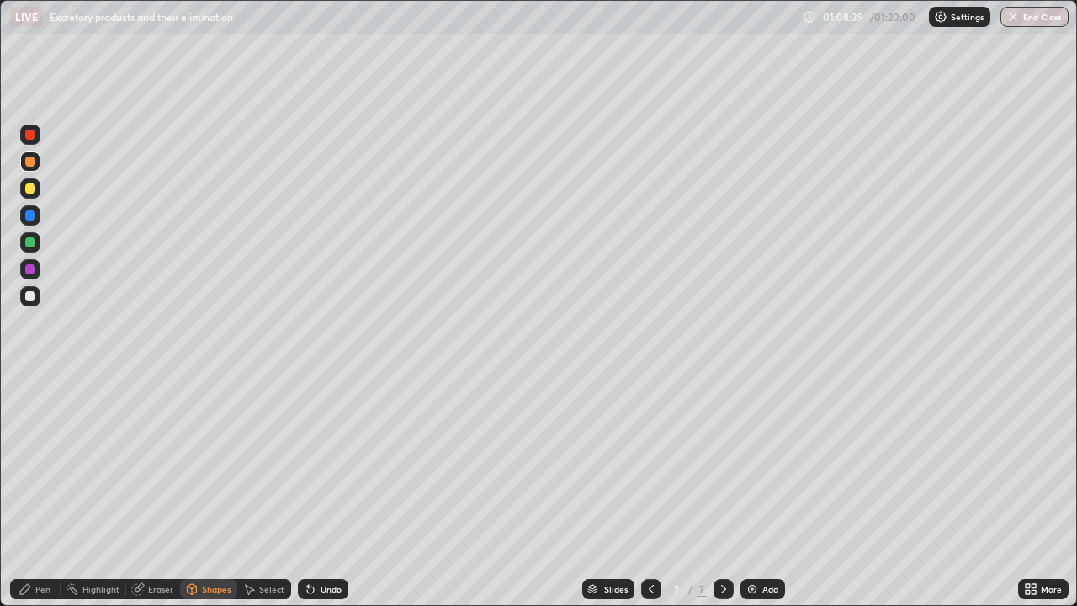
click at [31, 167] on div at bounding box center [30, 161] width 20 height 20
click at [29, 192] on div at bounding box center [30, 188] width 10 height 10
click at [46, 491] on div "Pen" at bounding box center [42, 589] width 15 height 8
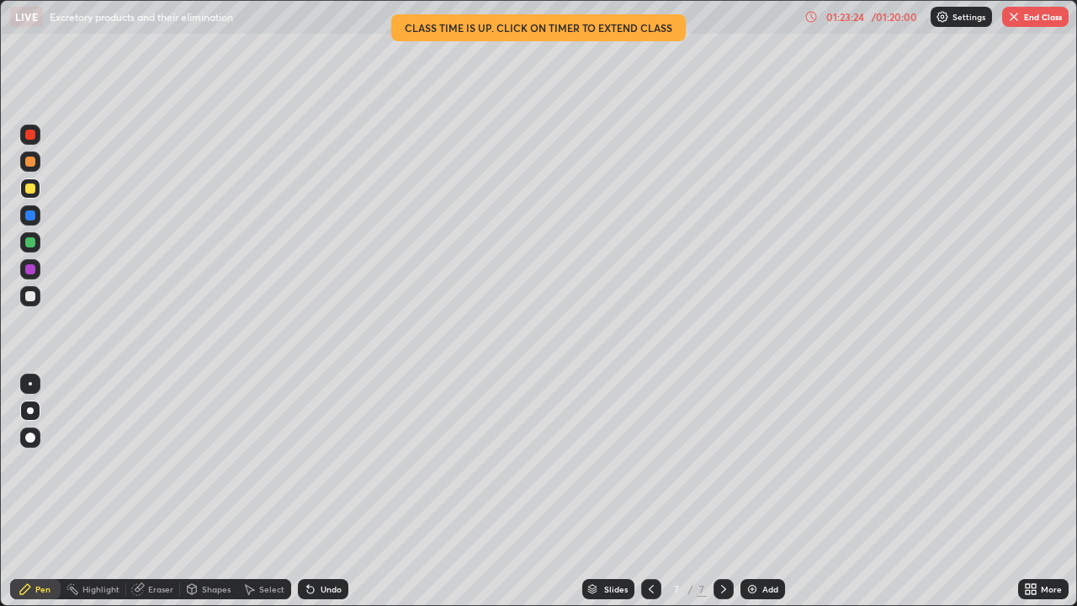
click at [1020, 20] on button "End Class" at bounding box center [1035, 17] width 66 height 20
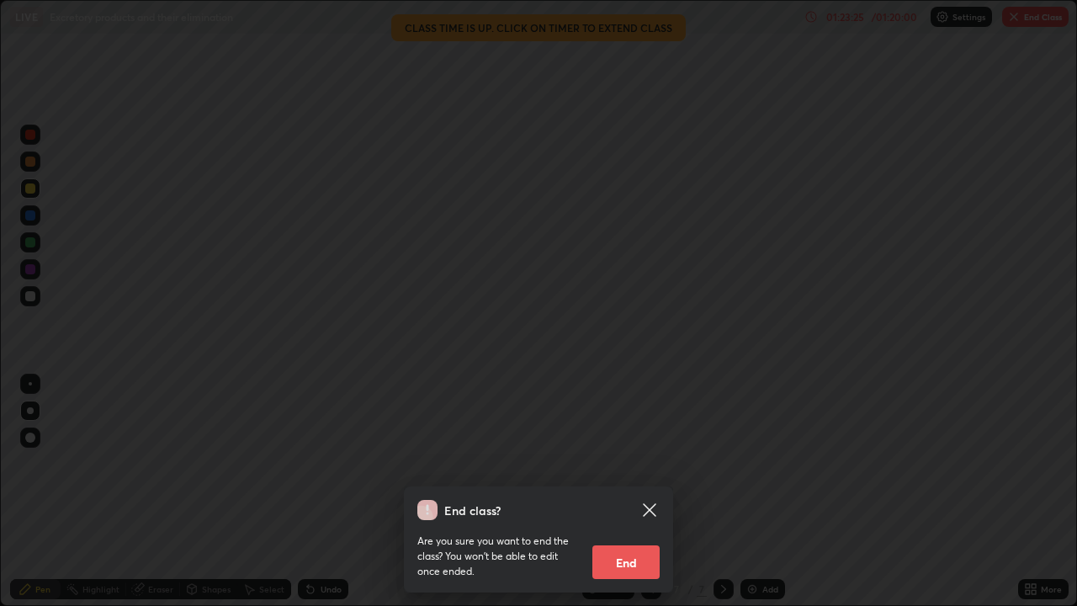
click at [637, 491] on button "End" at bounding box center [625, 562] width 67 height 34
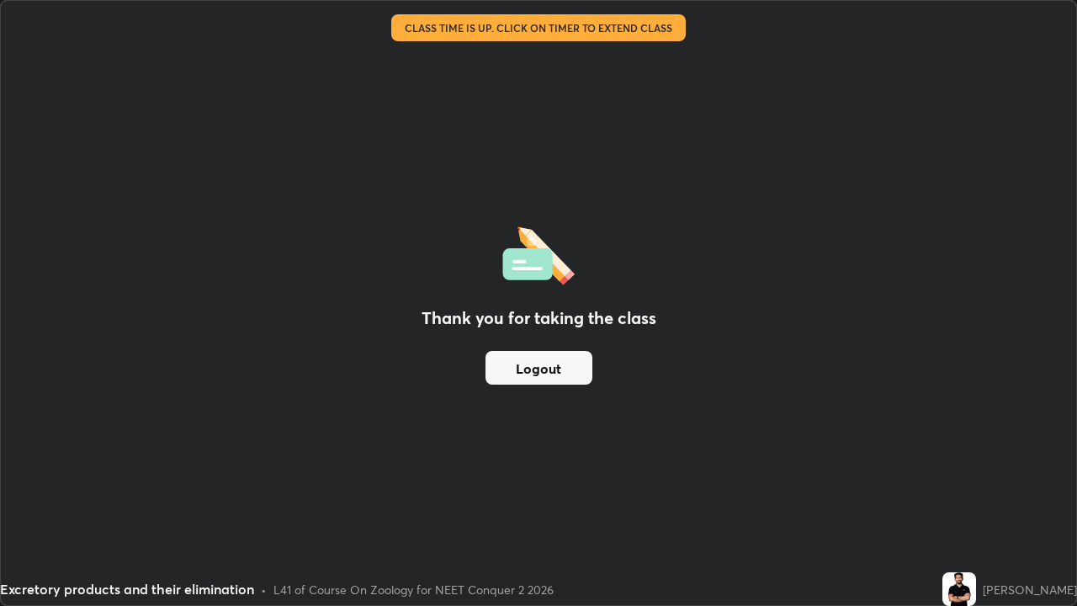
click at [566, 369] on button "Logout" at bounding box center [539, 368] width 107 height 34
